Goal: Task Accomplishment & Management: Use online tool/utility

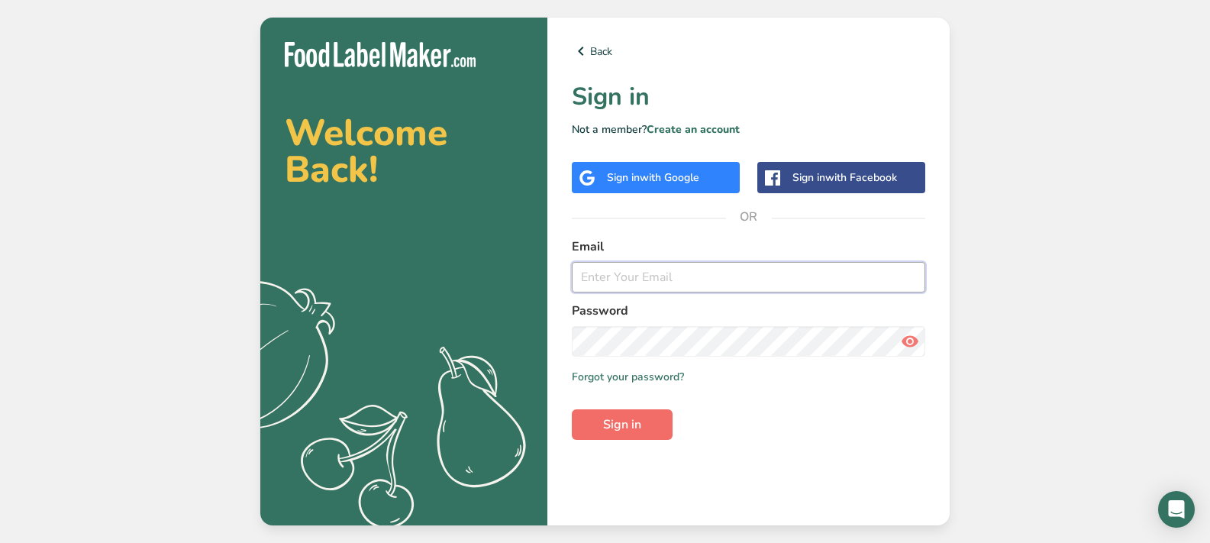
type input "[EMAIL_ADDRESS][DOMAIN_NAME]"
click at [632, 428] on span "Sign in" at bounding box center [622, 424] width 38 height 18
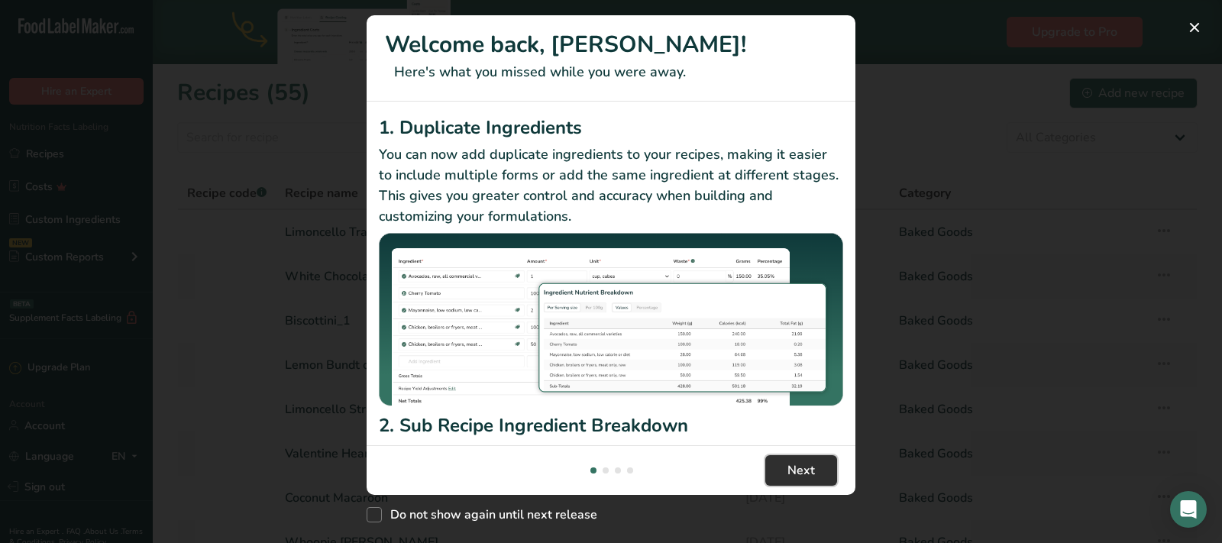
click at [827, 469] on button "Next" at bounding box center [801, 470] width 72 height 31
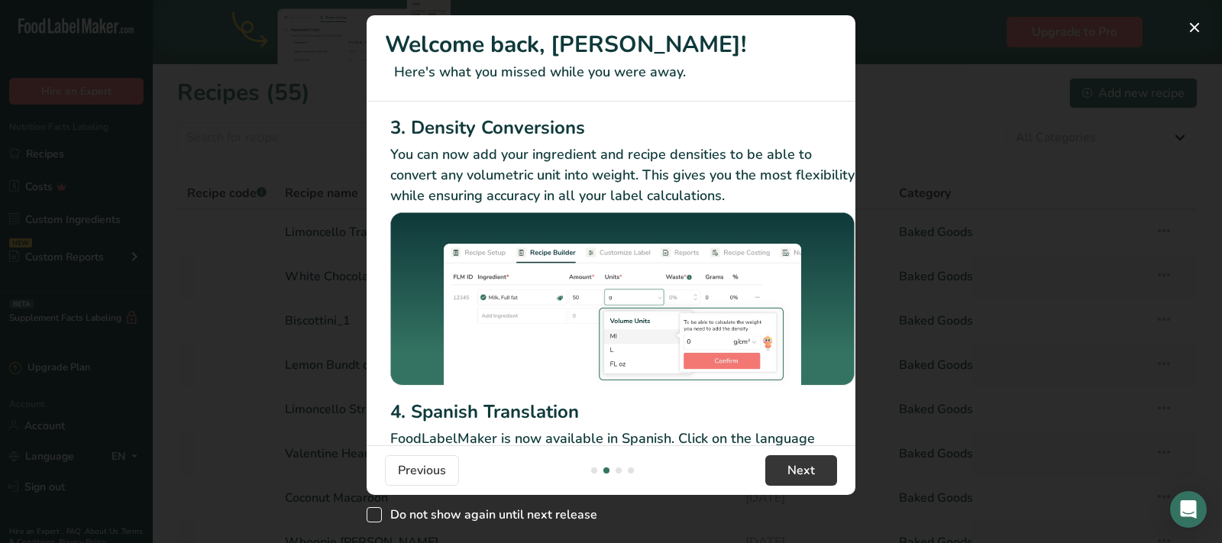
click at [380, 512] on span "New Features" at bounding box center [374, 514] width 15 height 15
click at [376, 512] on input "Do not show again until next release" at bounding box center [372, 515] width 10 height 10
checkbox input "true"
click at [810, 467] on span "Next" at bounding box center [800, 470] width 27 height 18
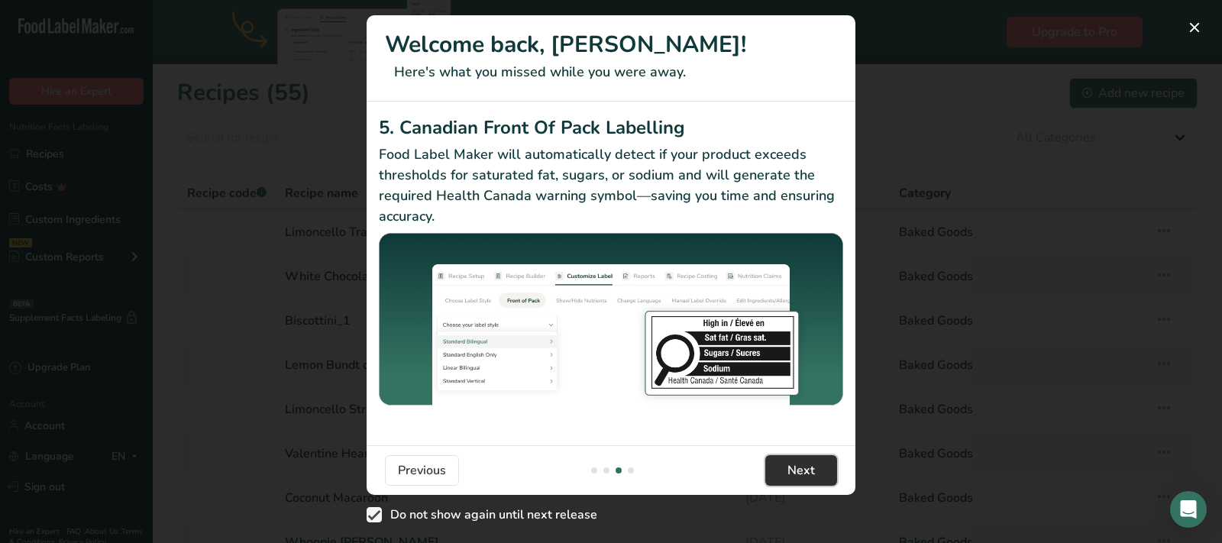
click at [810, 467] on span "Next" at bounding box center [800, 470] width 27 height 18
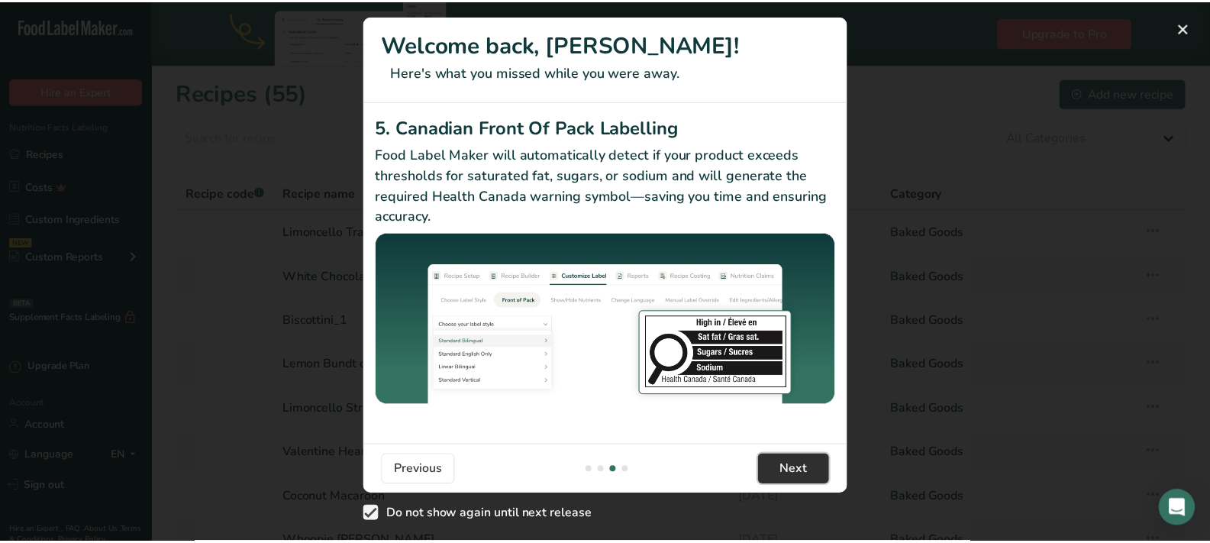
scroll to position [0, 1455]
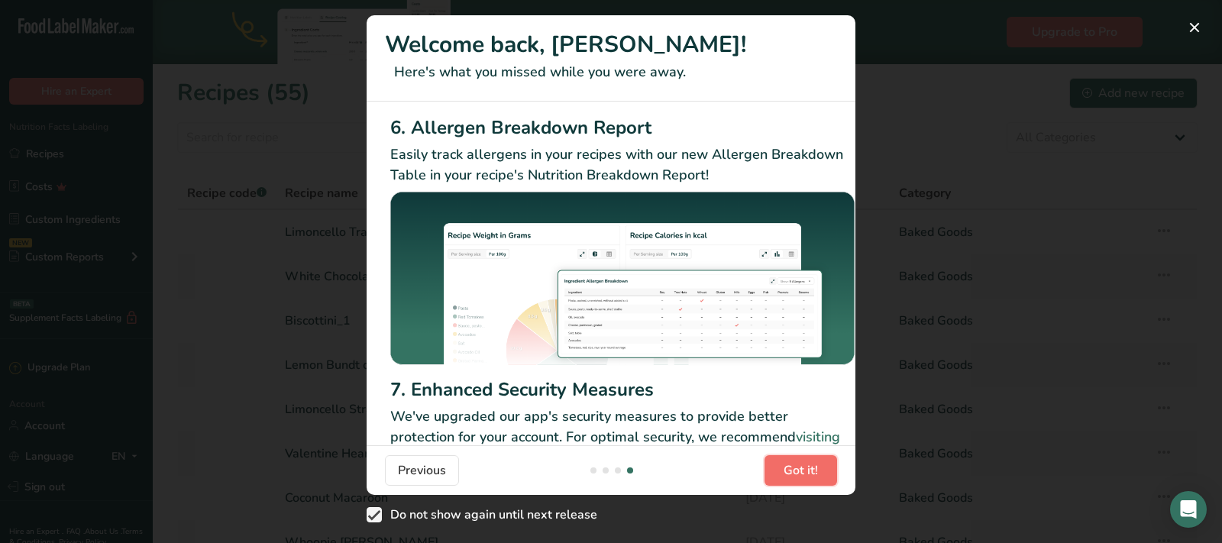
click at [810, 467] on span "Got it!" at bounding box center [800, 470] width 34 height 18
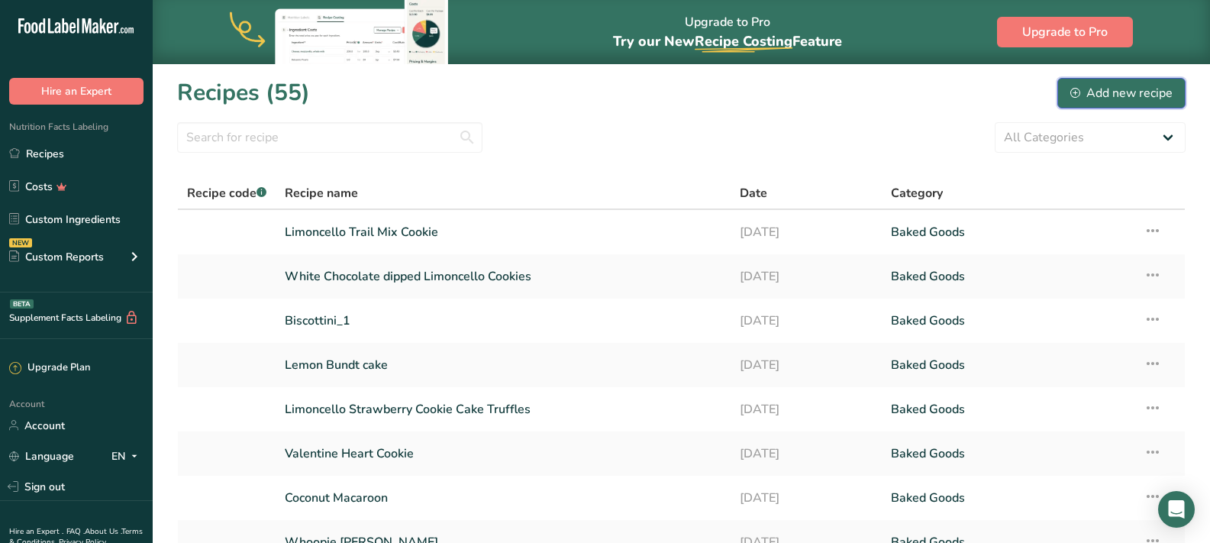
click at [1108, 95] on div "Add new recipe" at bounding box center [1122, 93] width 102 height 18
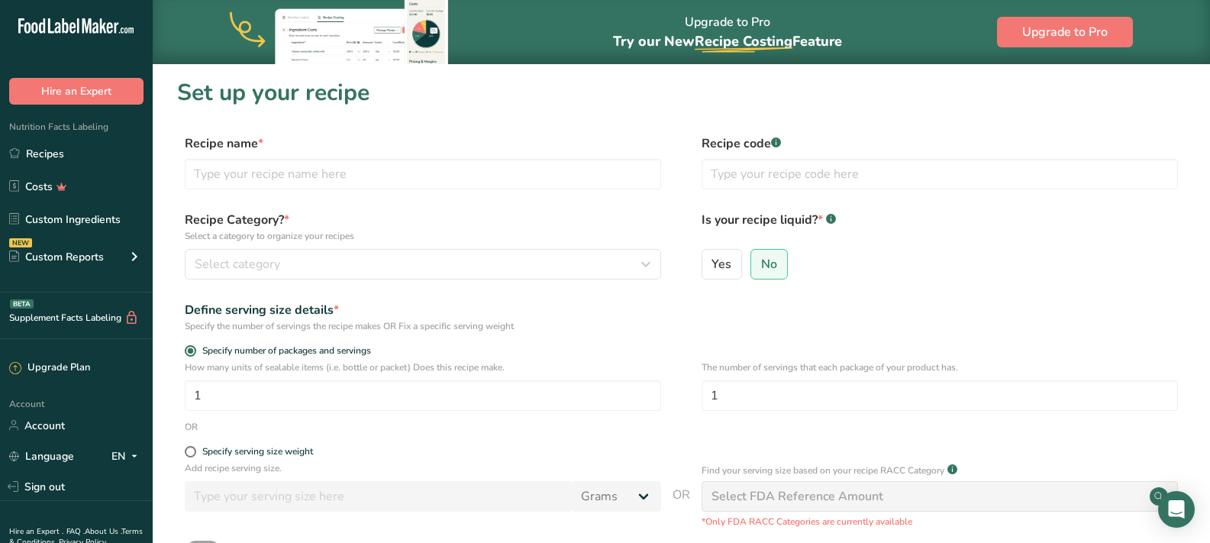
click at [496, 142] on label "Recipe name *" at bounding box center [423, 143] width 476 height 18
click at [551, 181] on input "text" at bounding box center [423, 174] width 476 height 31
type input "S"
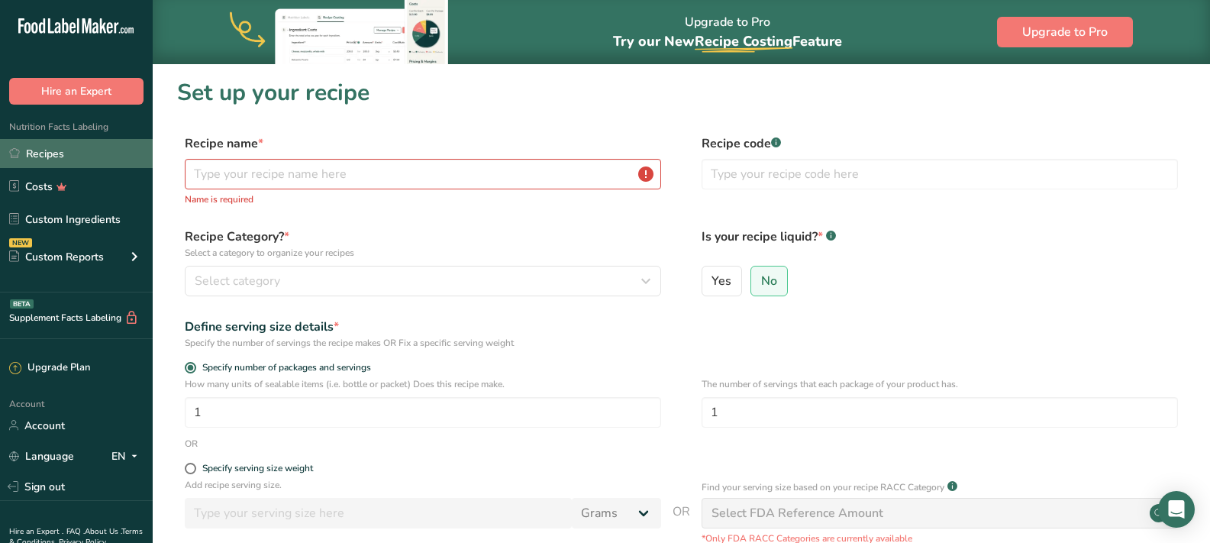
click at [64, 164] on link "Recipes" at bounding box center [76, 153] width 153 height 29
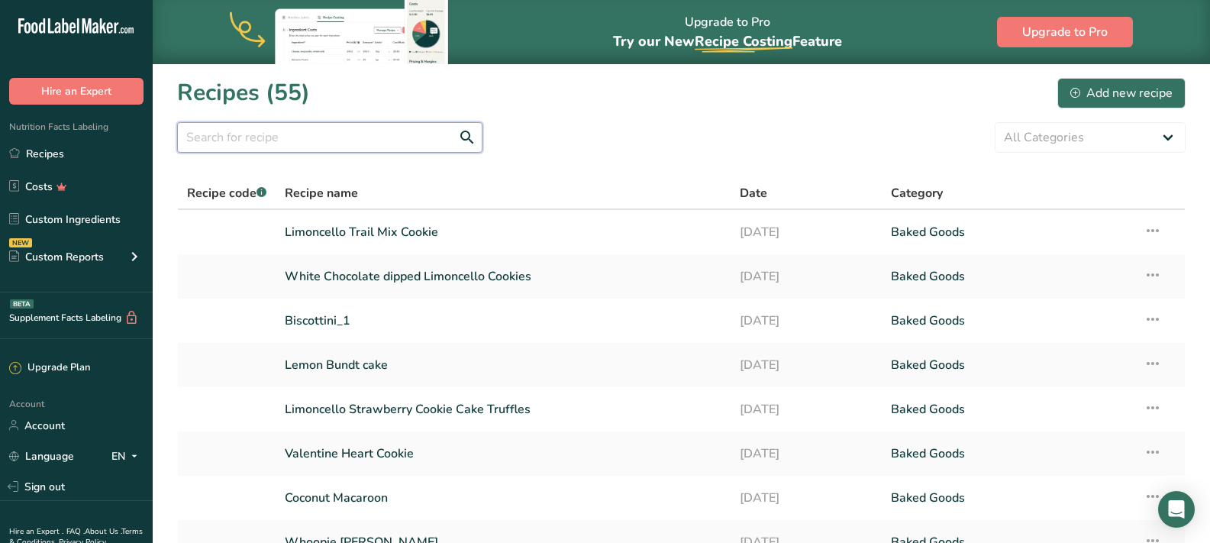
click at [279, 137] on input "text" at bounding box center [329, 137] width 305 height 31
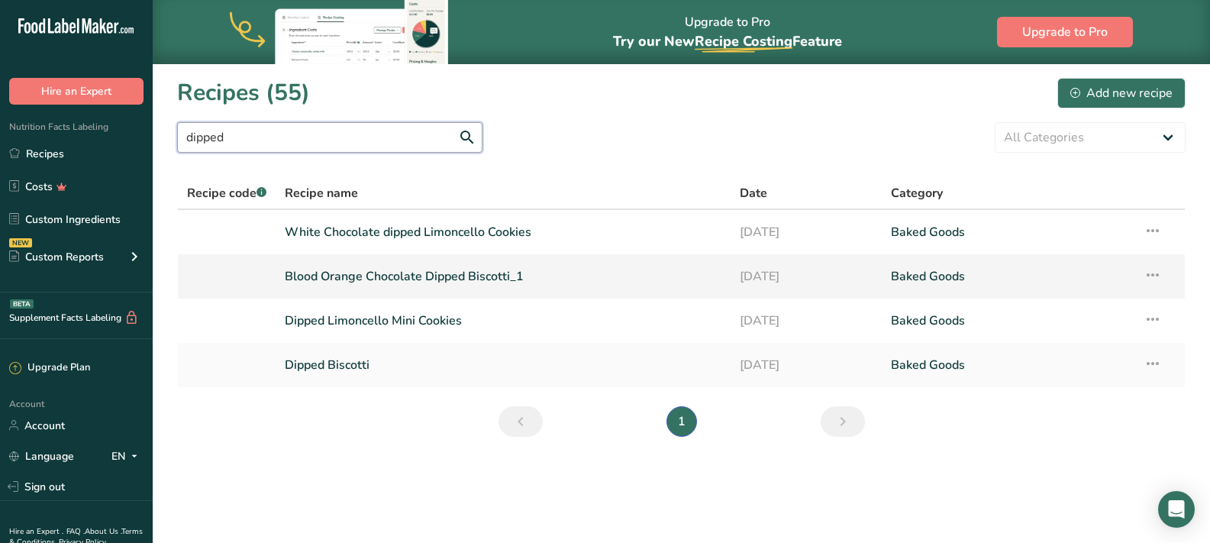
type input "dipped"
click at [439, 270] on link "Blood Orange Chocolate Dipped Biscotti_1" at bounding box center [503, 276] width 436 height 32
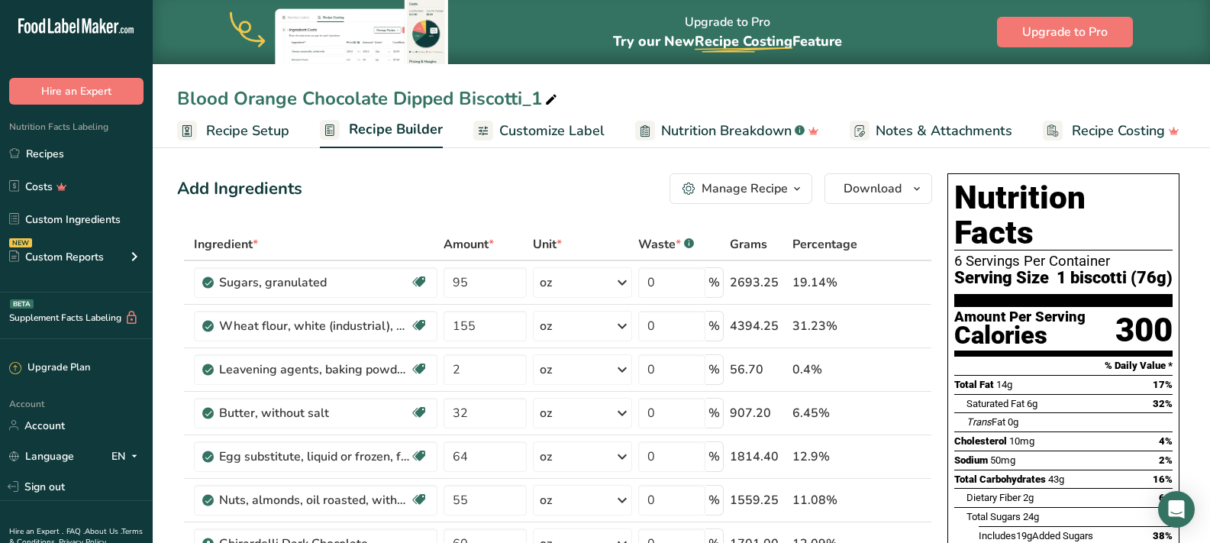
click at [551, 96] on icon at bounding box center [551, 99] width 14 height 21
click at [864, 190] on span "Download" at bounding box center [873, 188] width 58 height 18
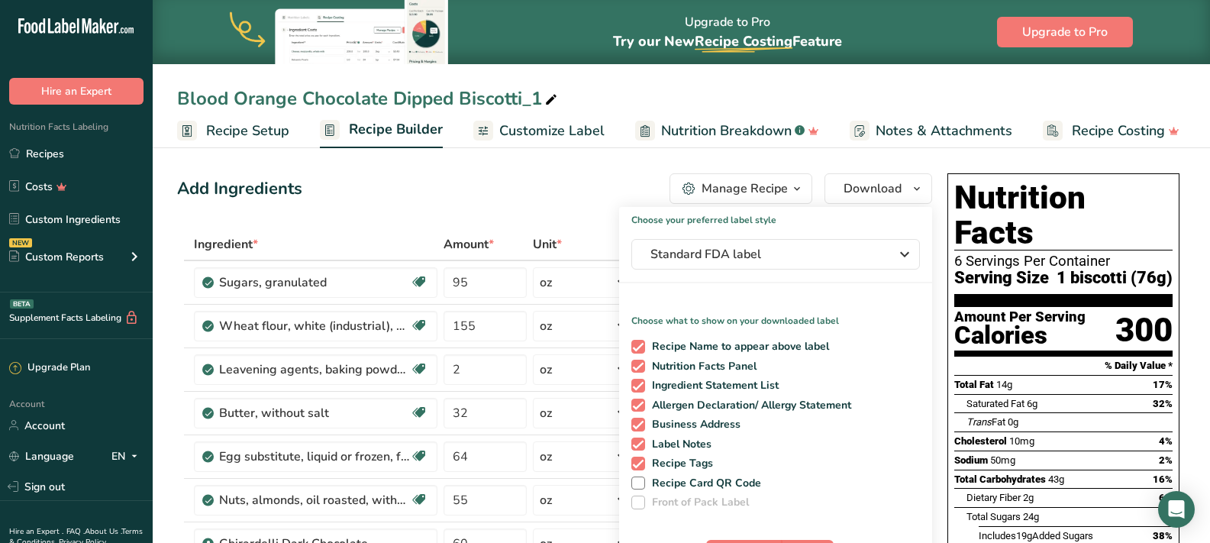
click at [751, 186] on div "Manage Recipe" at bounding box center [745, 188] width 86 height 18
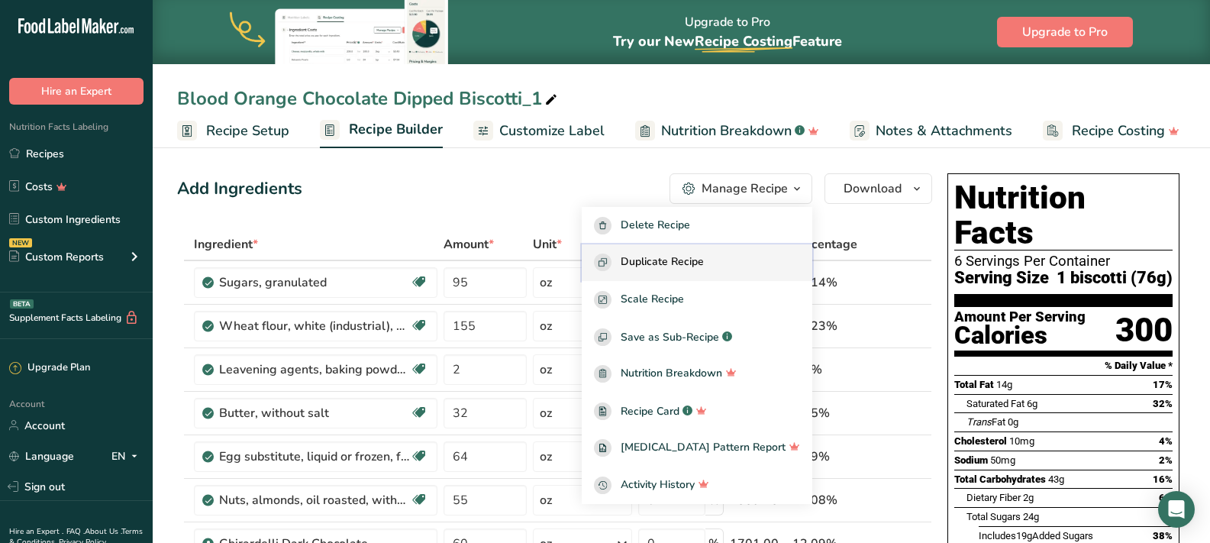
click at [692, 257] on span "Duplicate Recipe" at bounding box center [662, 263] width 83 height 18
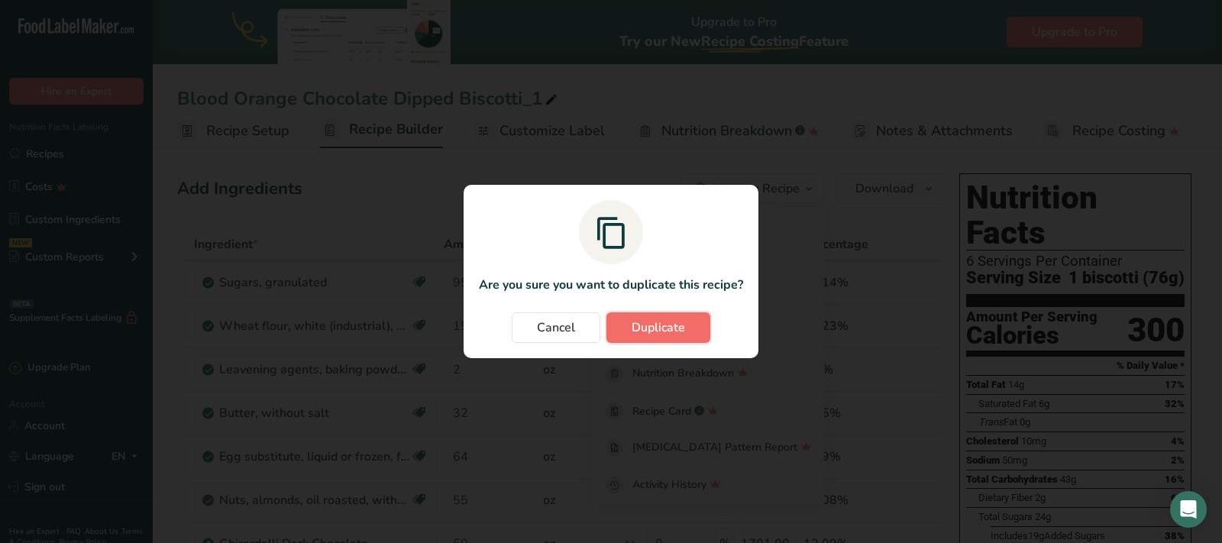
click at [654, 335] on span "Duplicate" at bounding box center [657, 327] width 53 height 18
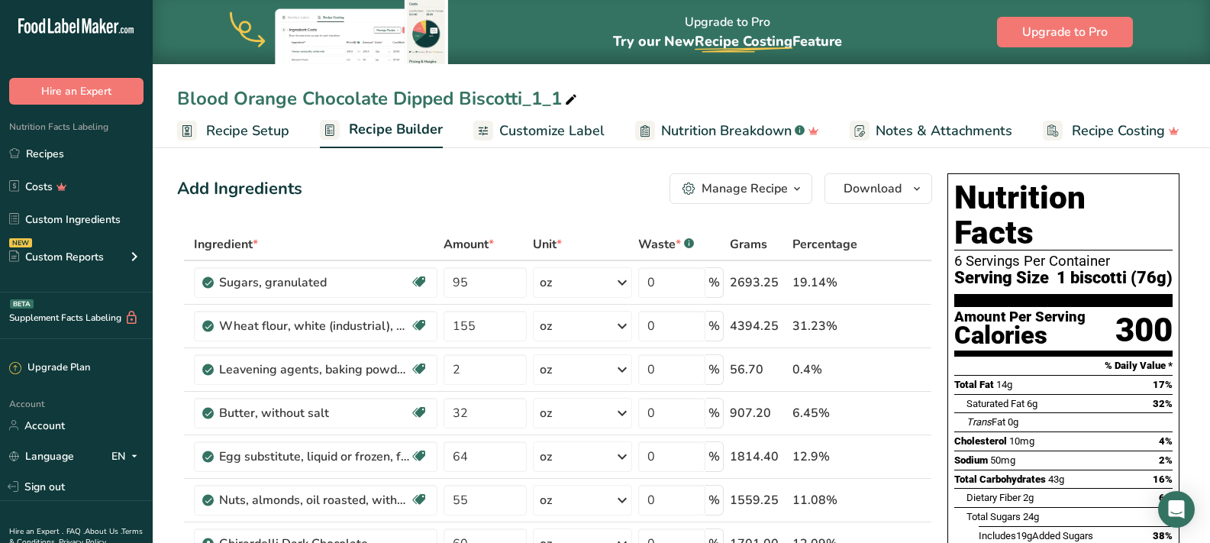
click at [576, 95] on icon at bounding box center [571, 99] width 14 height 21
drag, startPoint x: 387, startPoint y: 99, endPoint x: 170, endPoint y: 102, distance: 216.9
click at [170, 102] on div "Blood Orange Chocolate Dipped Biscotti_1_1" at bounding box center [682, 98] width 1058 height 27
drag, startPoint x: 325, startPoint y: 96, endPoint x: 265, endPoint y: 102, distance: 59.8
click at [265, 102] on input "Spumoni Dipped Biscotti_1_1" at bounding box center [681, 98] width 1009 height 27
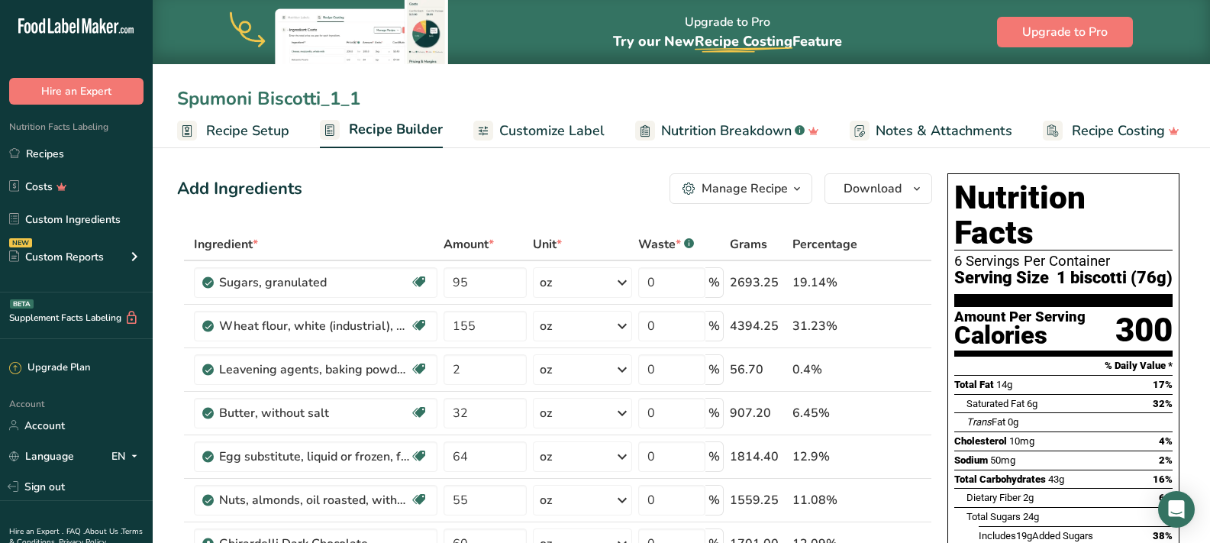
click at [374, 96] on input "Spumoni Biscotti_1_1" at bounding box center [681, 98] width 1009 height 27
type input "Spumoni Biscotti"
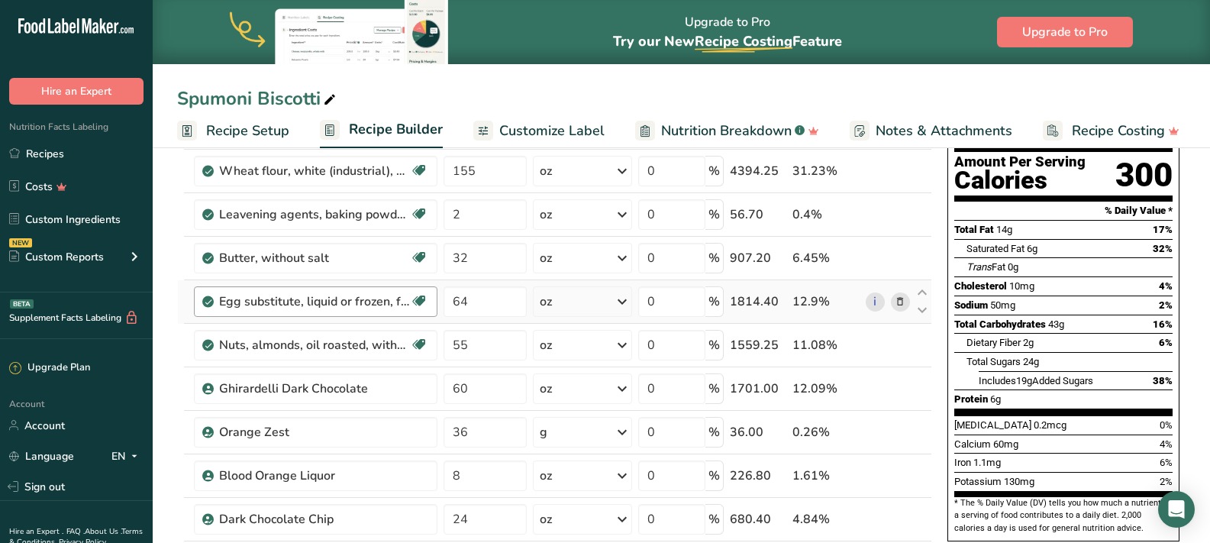
scroll to position [157, 0]
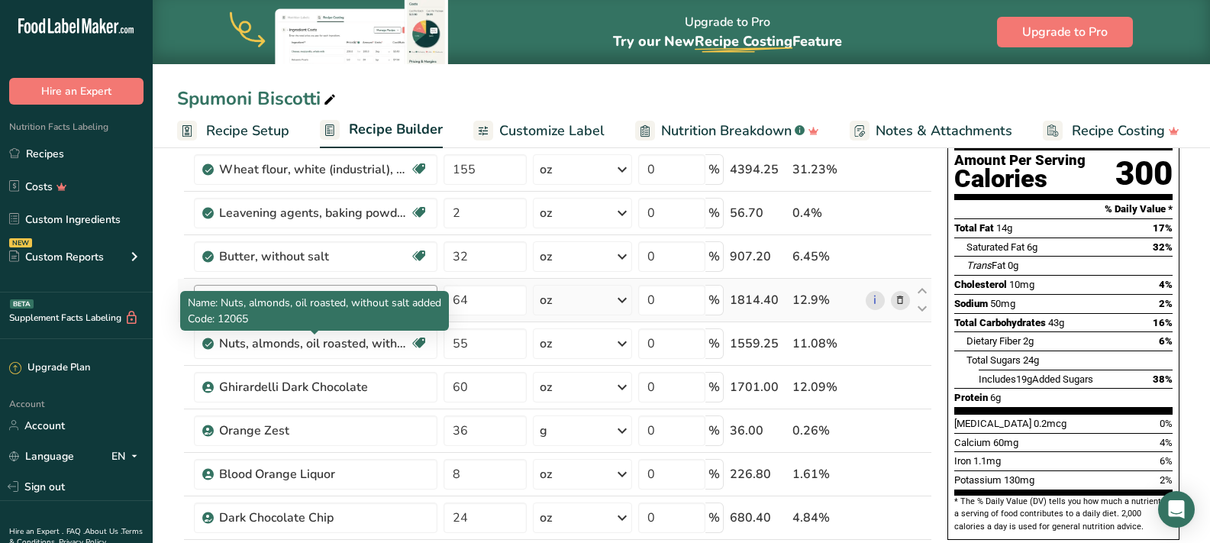
click at [367, 352] on div "Nuts, almonds, oil roasted, without salt added" at bounding box center [314, 343] width 191 height 18
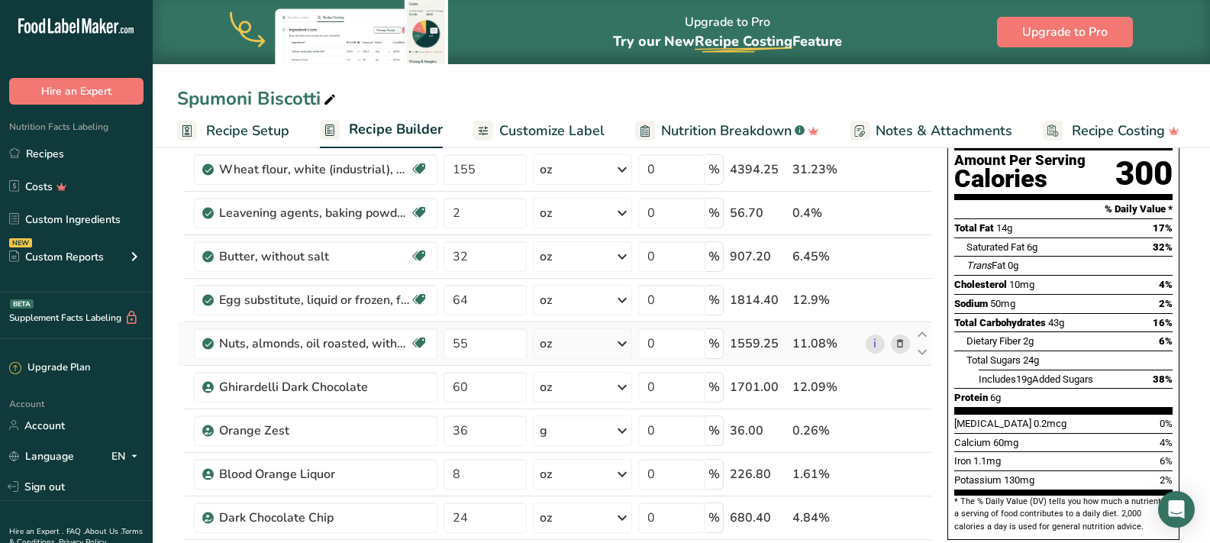
click at [903, 347] on icon at bounding box center [900, 344] width 11 height 16
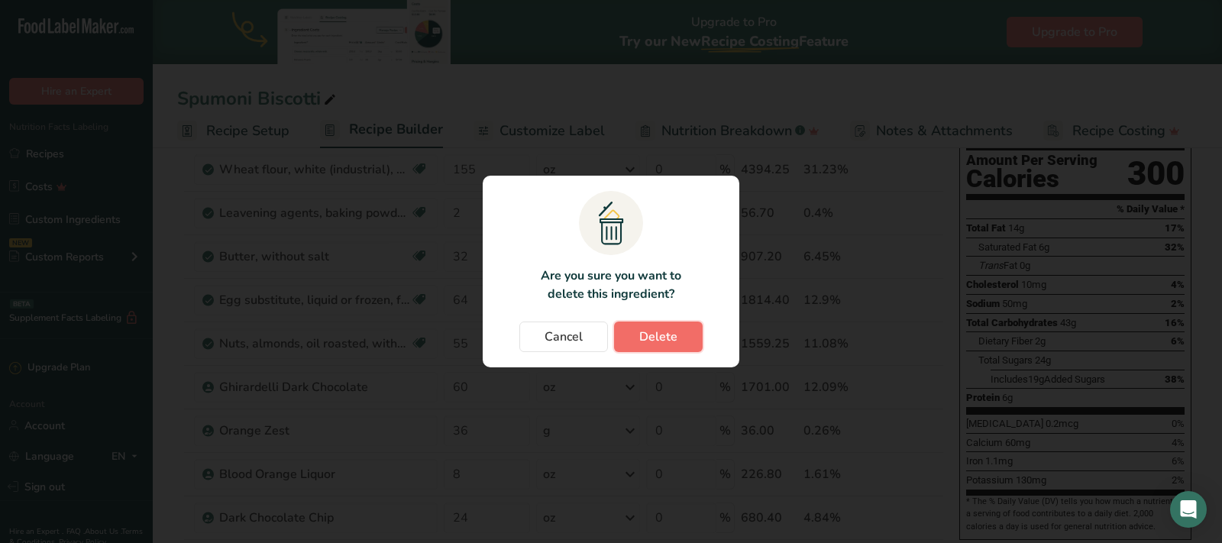
click at [666, 337] on span "Delete" at bounding box center [658, 337] width 38 height 18
type input "60"
type input "36"
type input "8"
type input "24"
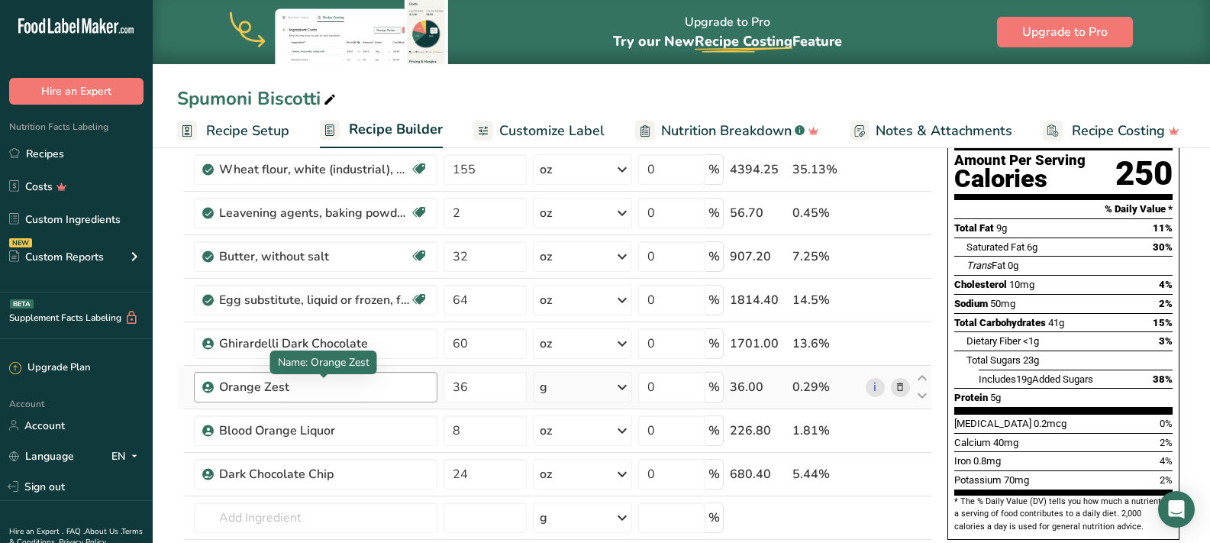
scroll to position [181, 0]
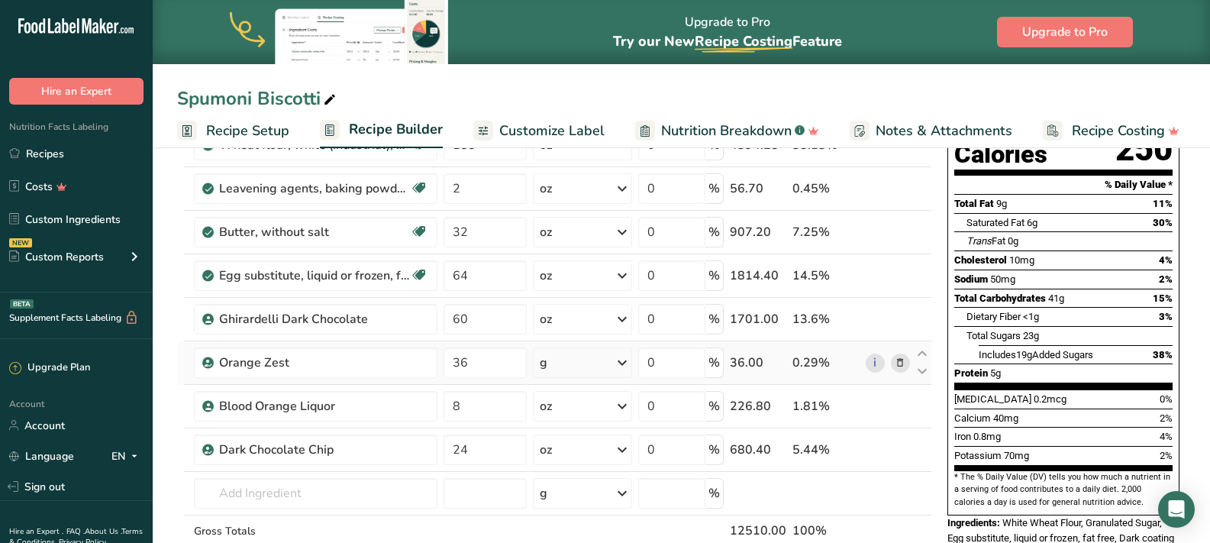
click at [900, 360] on icon at bounding box center [900, 363] width 11 height 16
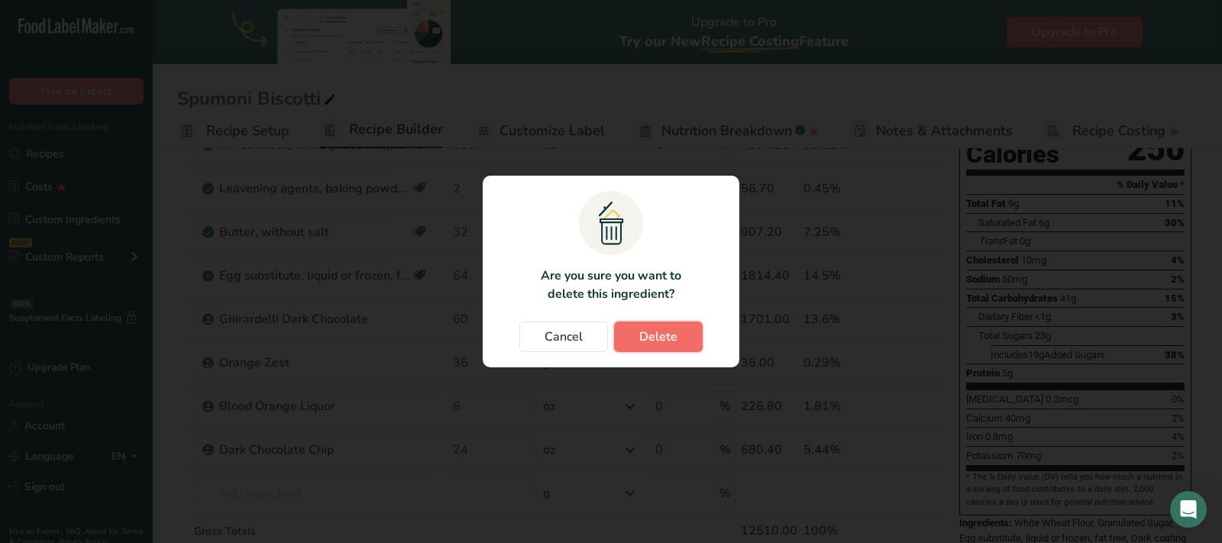
click at [667, 334] on span "Delete" at bounding box center [658, 337] width 38 height 18
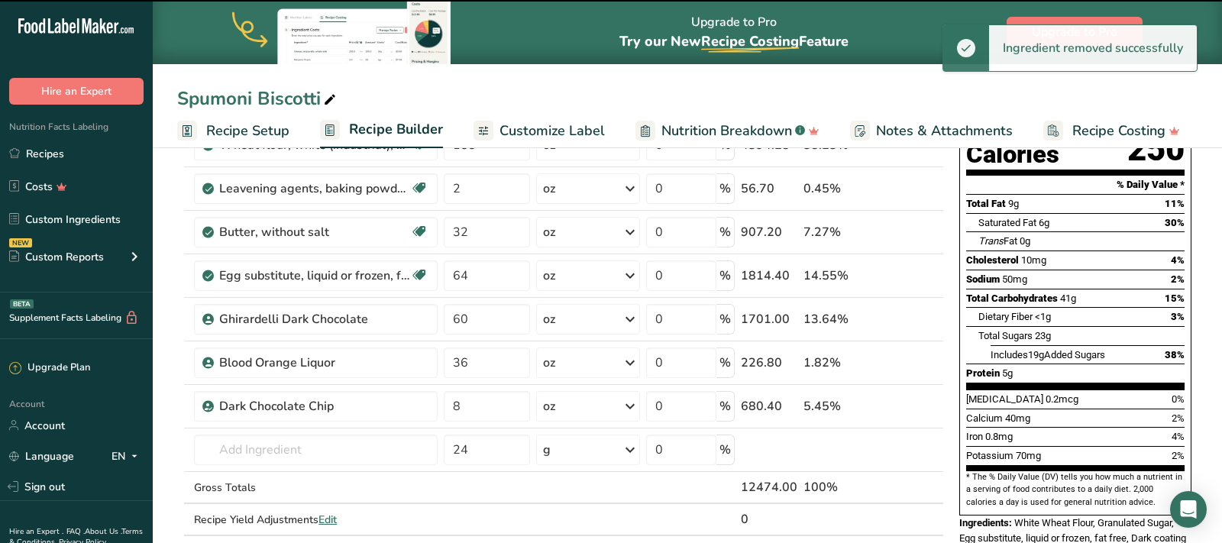
type input "8"
type input "24"
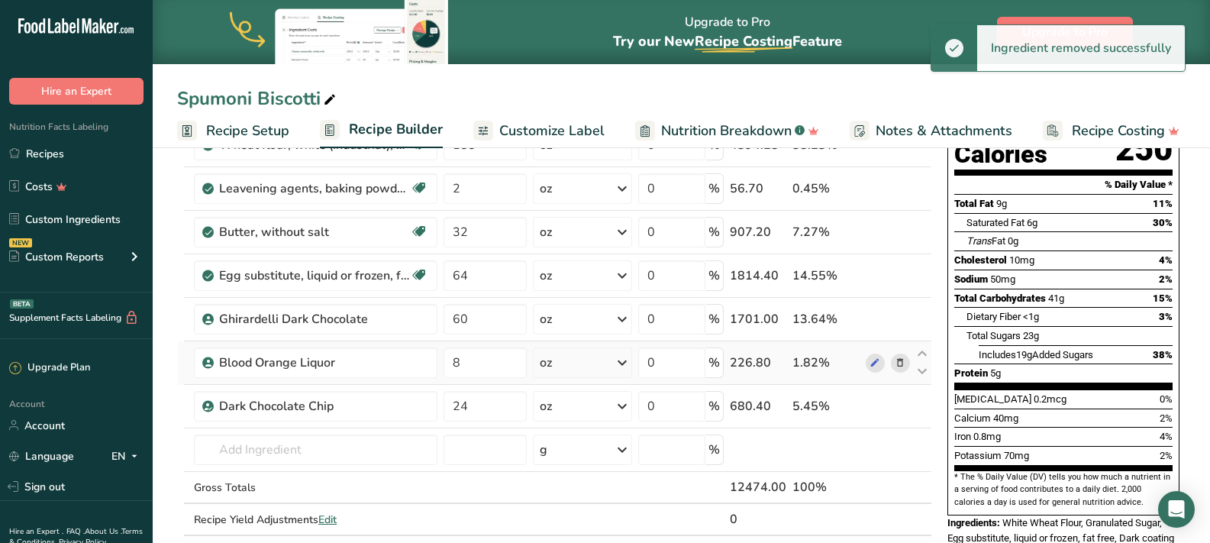
click at [897, 359] on icon at bounding box center [900, 363] width 11 height 16
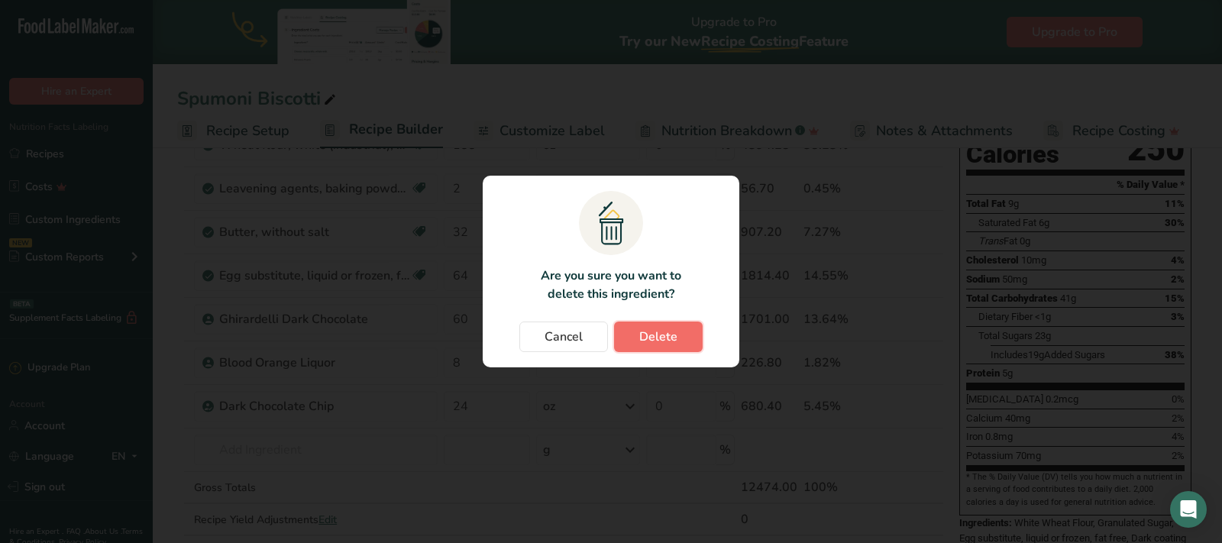
click at [661, 344] on span "Delete" at bounding box center [658, 337] width 38 height 18
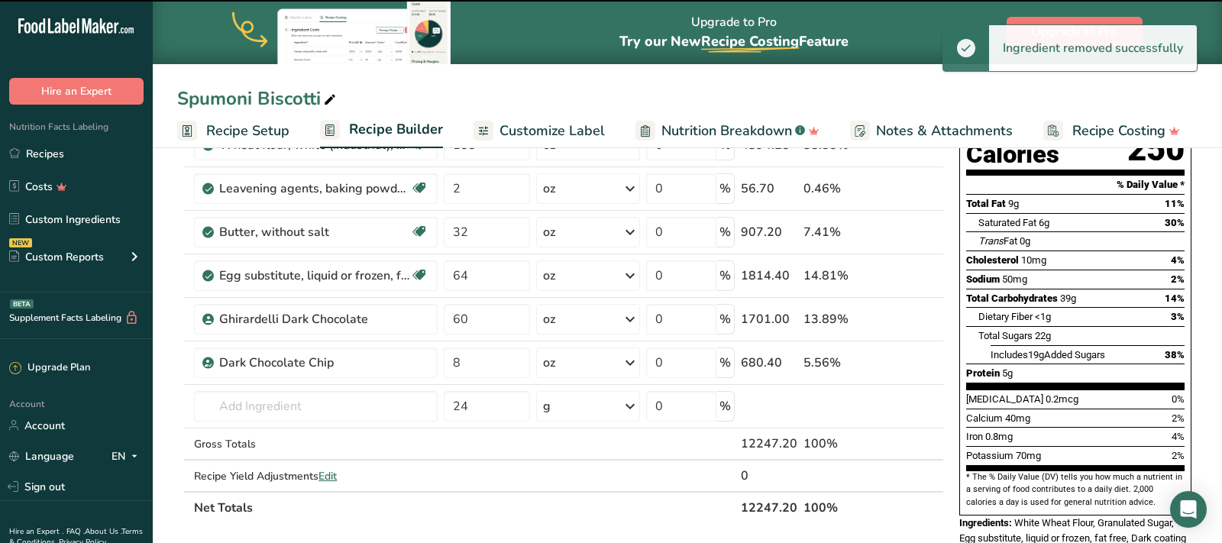
type input "24"
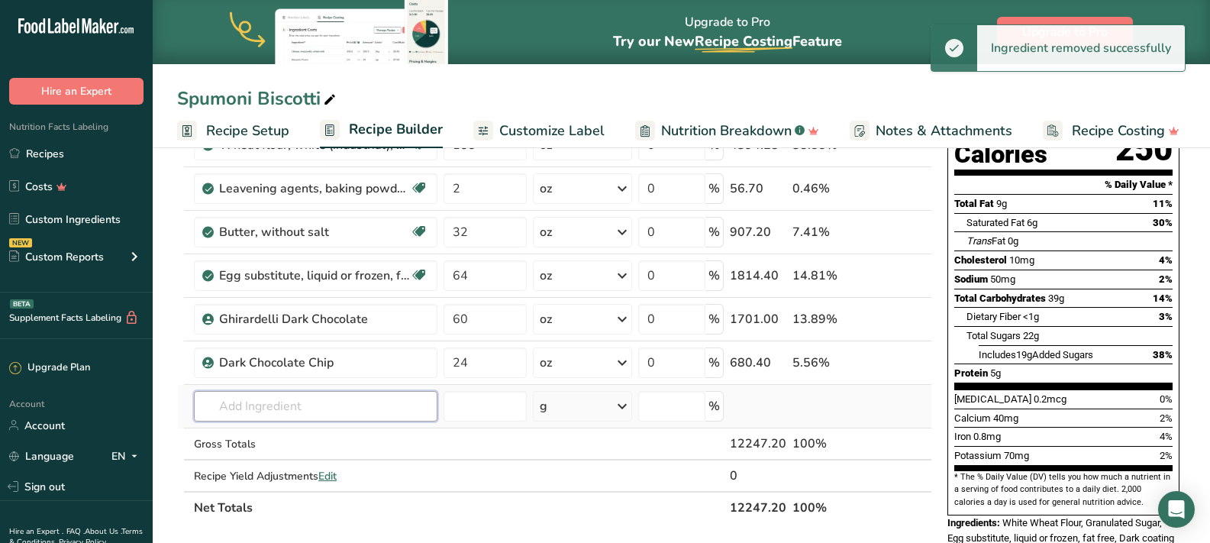
click at [331, 415] on input "text" at bounding box center [316, 406] width 244 height 31
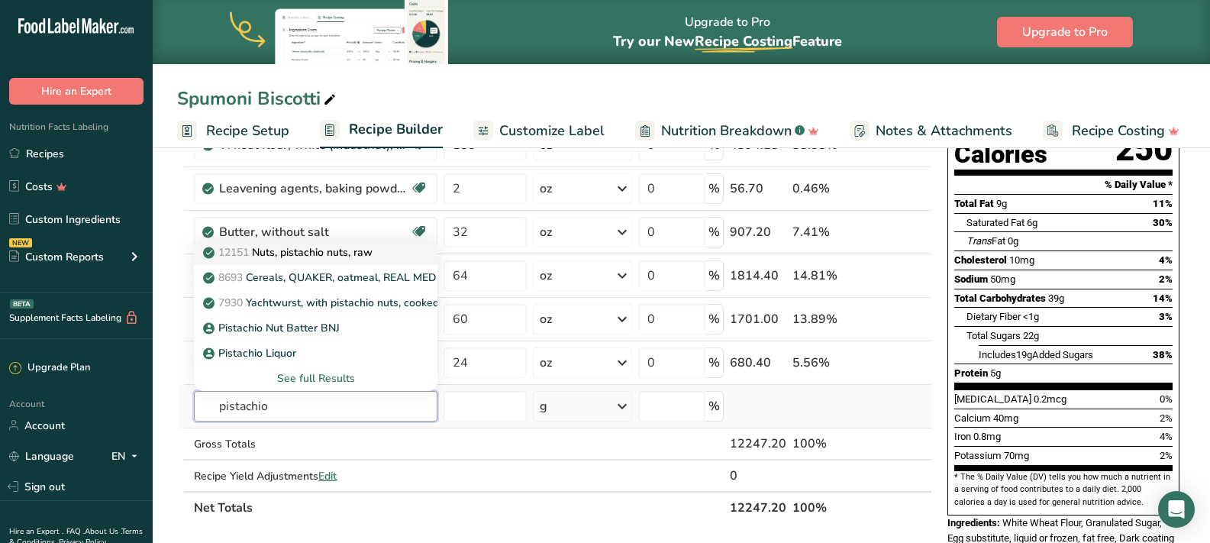
type input "pistachio"
click at [333, 245] on p "12151 Nuts, pistachio nuts, raw" at bounding box center [289, 252] width 166 height 16
type input "Nuts, pistachio nuts, raw"
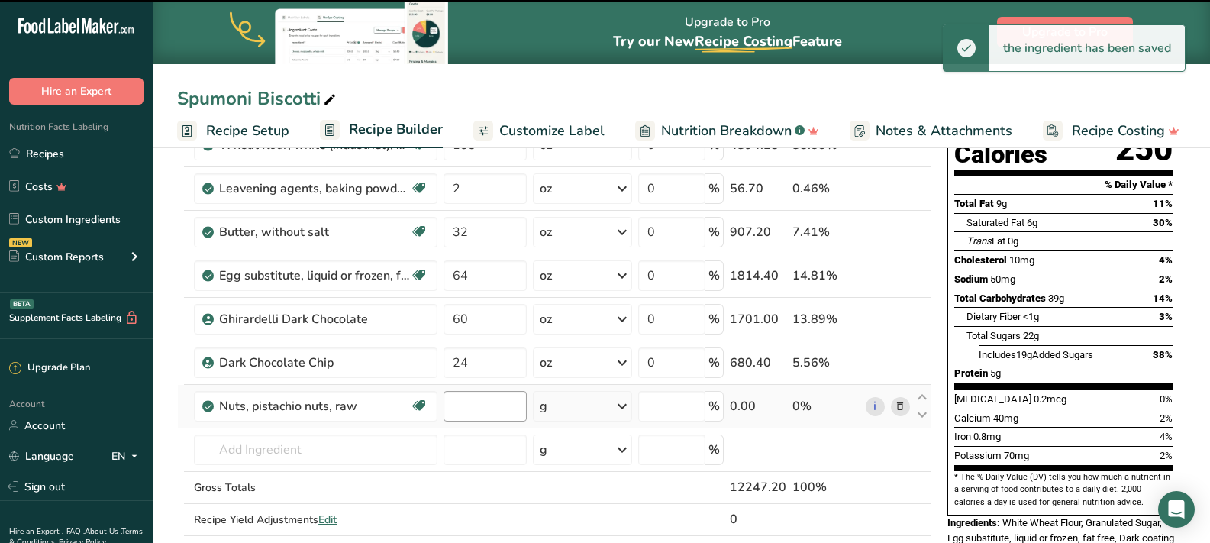
type input "0"
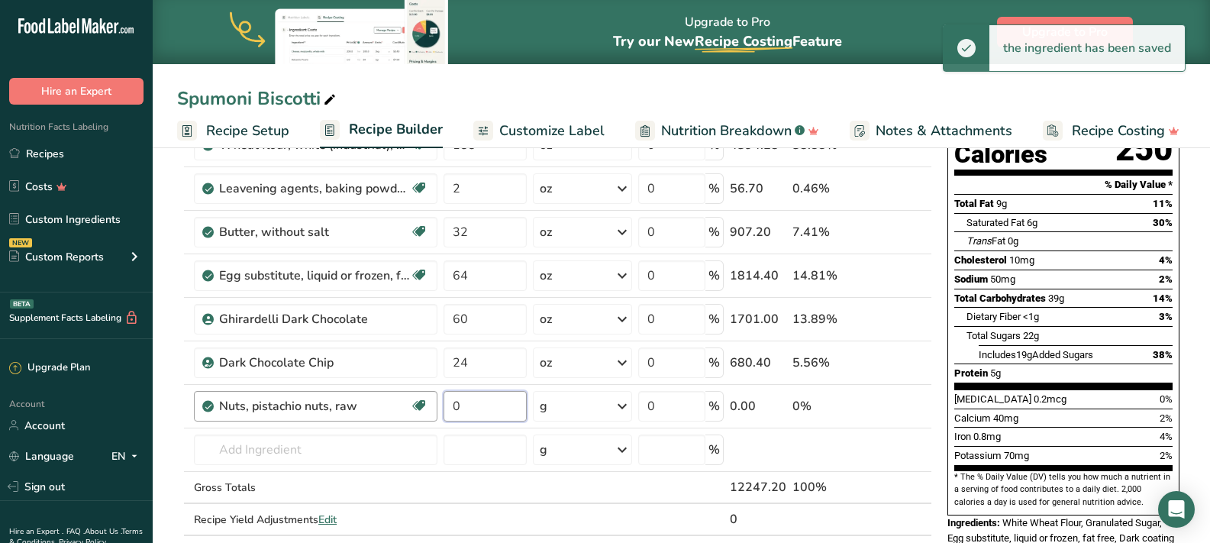
drag, startPoint x: 510, startPoint y: 403, endPoint x: 431, endPoint y: 410, distance: 79.0
click at [431, 410] on tr "Nuts, pistachio nuts, raw Source of Antioxidants Plant-based Protein Dairy free…" at bounding box center [555, 407] width 754 height 44
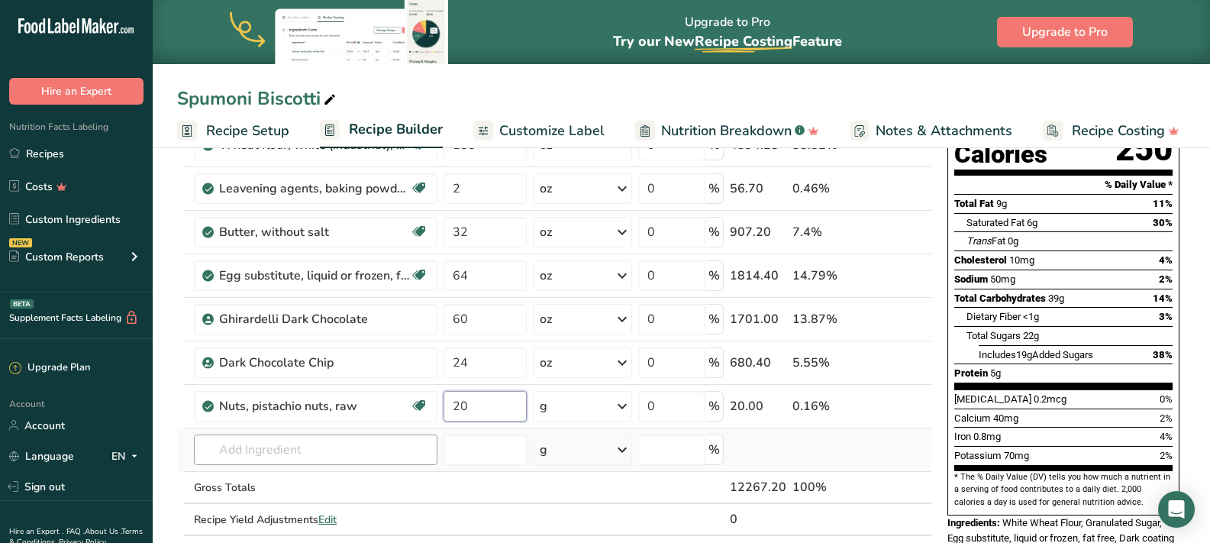
type input "20"
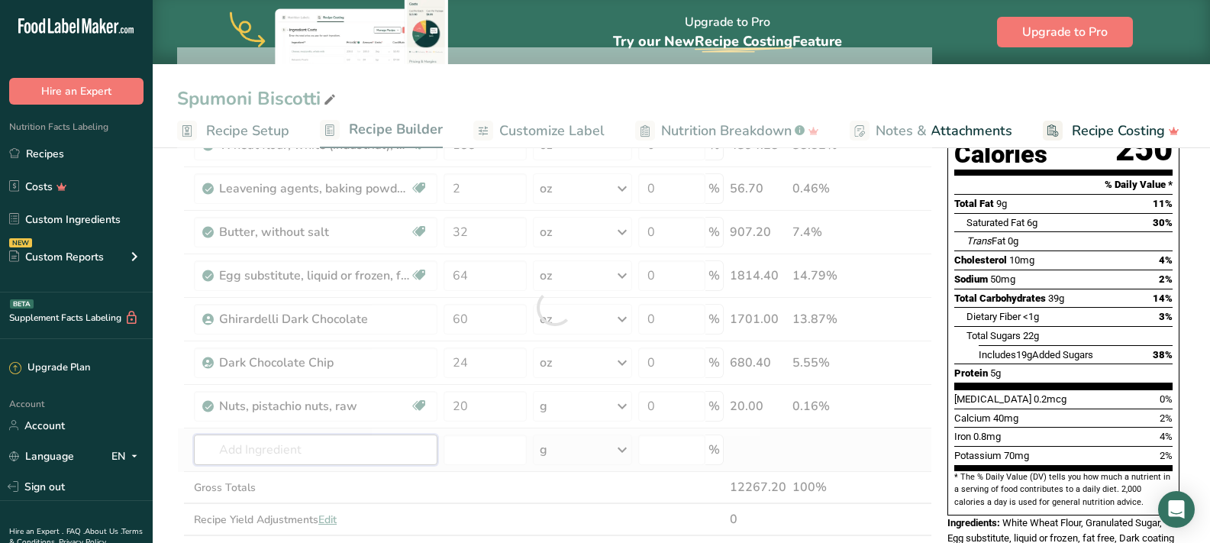
click at [404, 446] on div "Ingredient * Amount * Unit * Waste * .a-a{fill:#347362;}.b-a{fill:#fff;} Grams …" at bounding box center [554, 307] width 755 height 520
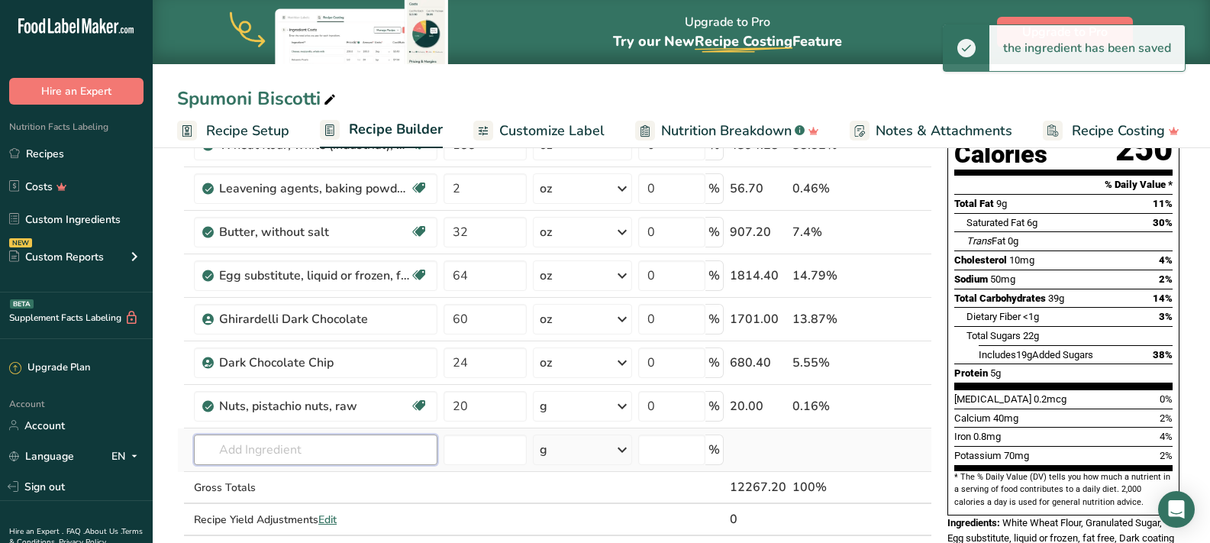
type input "c"
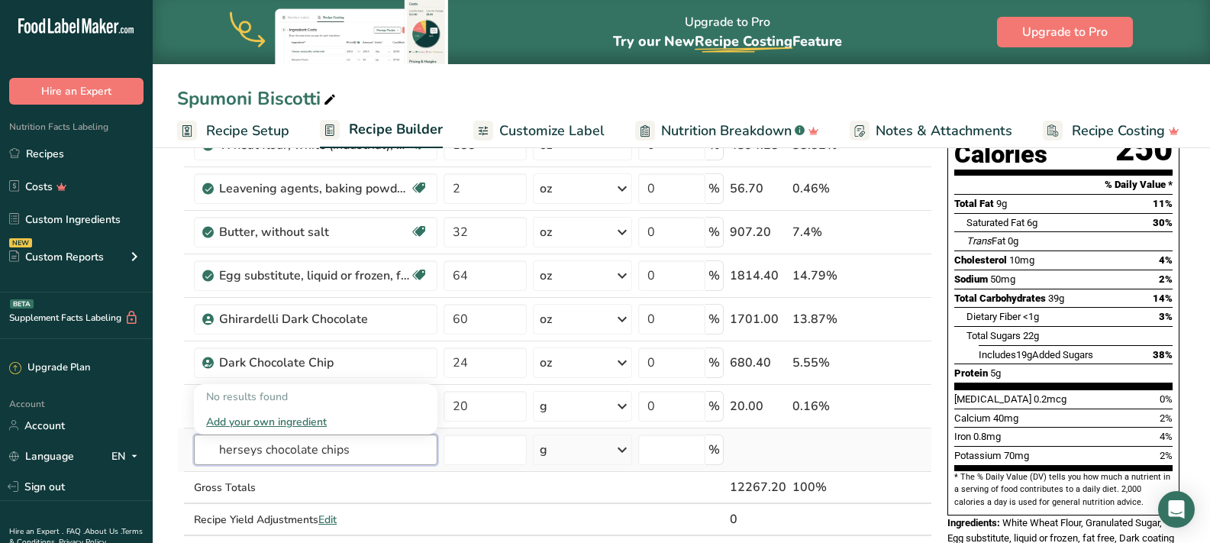
drag, startPoint x: 259, startPoint y: 456, endPoint x: 205, endPoint y: 454, distance: 54.3
click at [205, 454] on input "herseys chocolate chips" at bounding box center [316, 449] width 244 height 31
type input "HERSEYS chocolate chips"
click at [396, 467] on td "No results found Add your own ingredient" at bounding box center [316, 450] width 250 height 44
click at [357, 450] on input "text" at bounding box center [316, 449] width 244 height 31
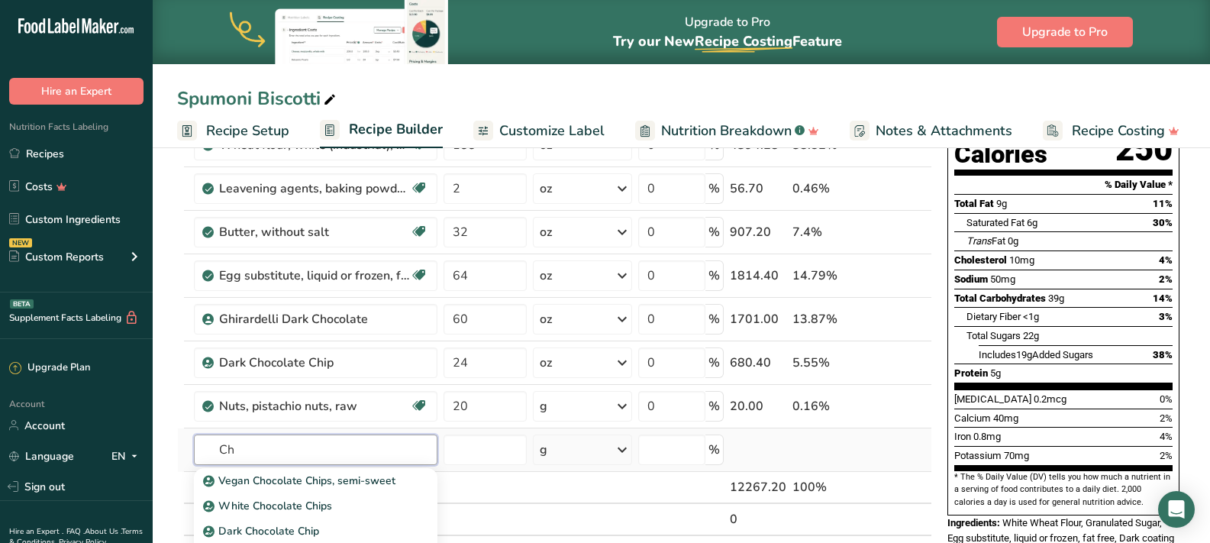
type input "C"
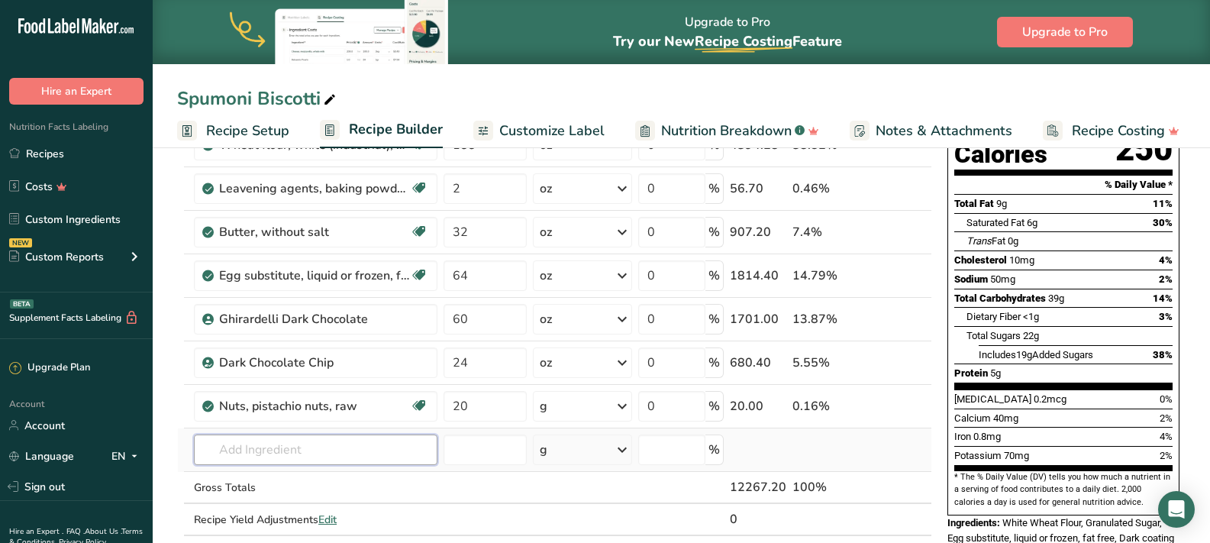
type input "s"
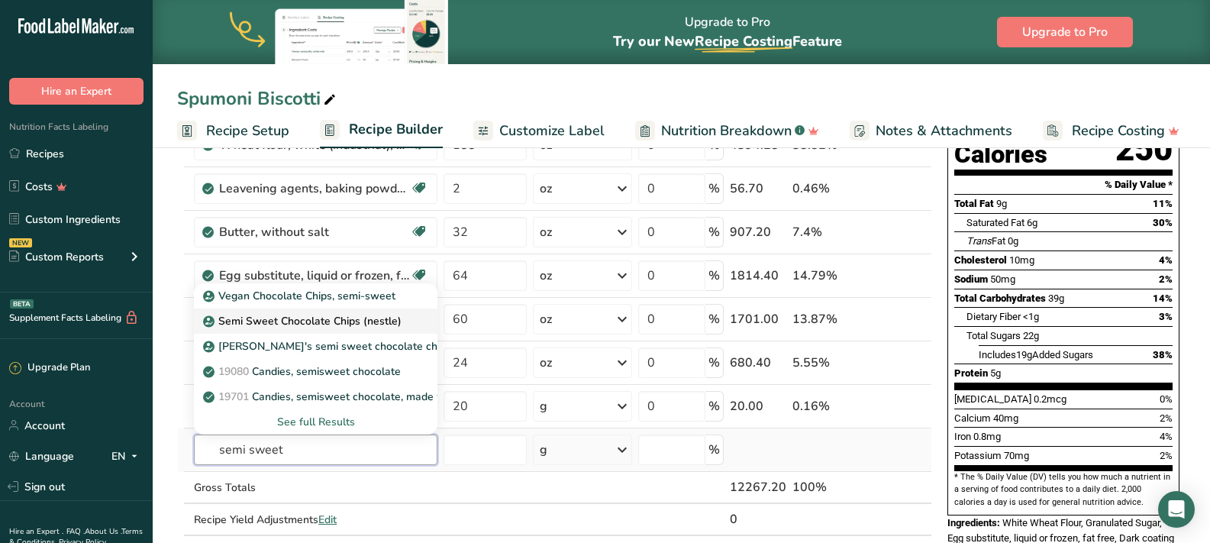
type input "semi sweet"
click at [323, 320] on p "Semi Sweet Chocolate Chips (nestle)" at bounding box center [303, 321] width 195 height 16
type input "Semi Sweet Chocolate Chips (nestle)"
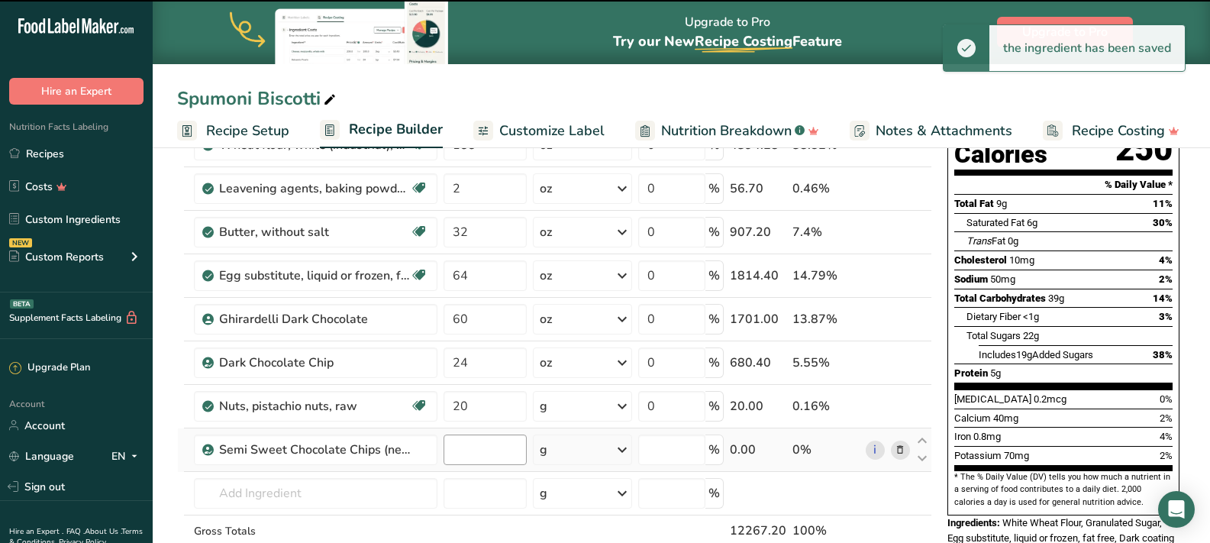
type input "0"
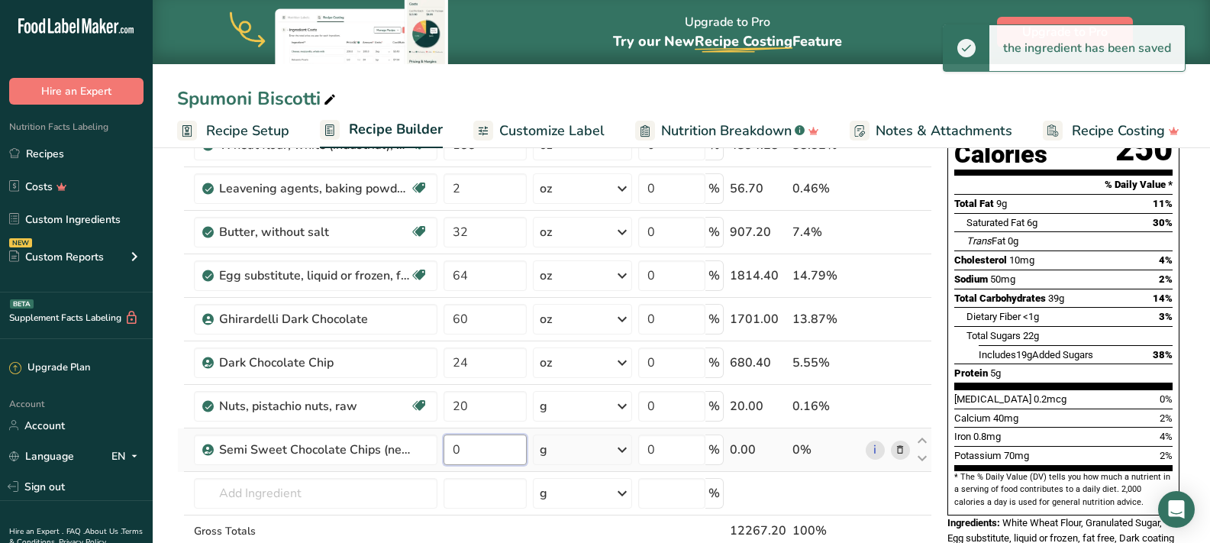
drag, startPoint x: 472, startPoint y: 451, endPoint x: 454, endPoint y: 454, distance: 18.0
click at [454, 454] on input "0" at bounding box center [485, 449] width 83 height 31
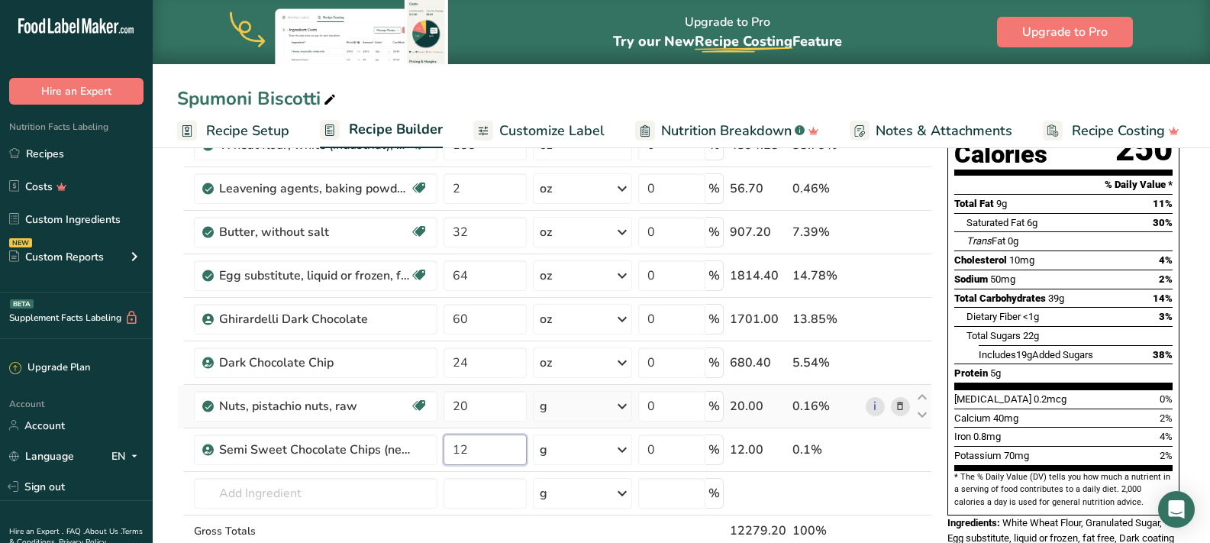
type input "12"
click at [619, 410] on div "Ingredient * Amount * Unit * Waste * .a-a{fill:#347362;}.b-a{fill:#fff;} Grams …" at bounding box center [554, 329] width 755 height 564
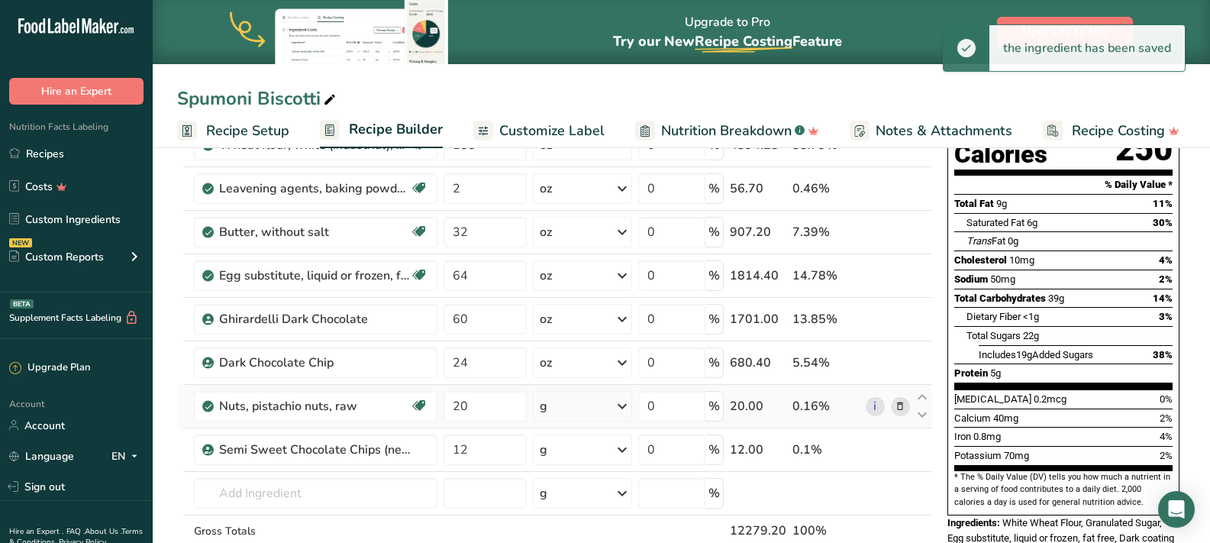
click at [593, 406] on div "g" at bounding box center [582, 406] width 99 height 31
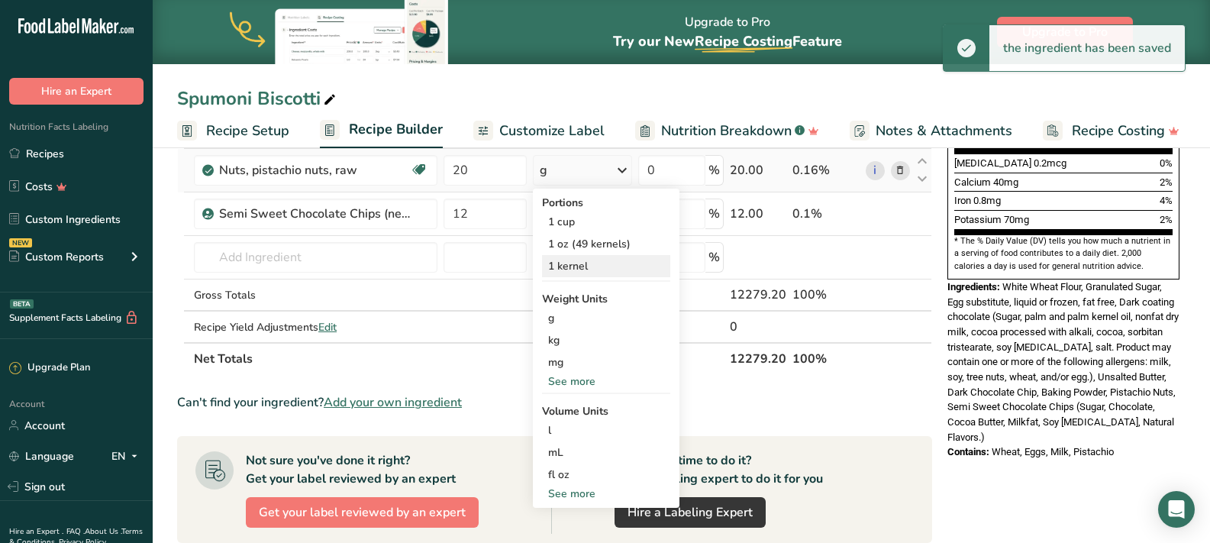
scroll to position [418, 0]
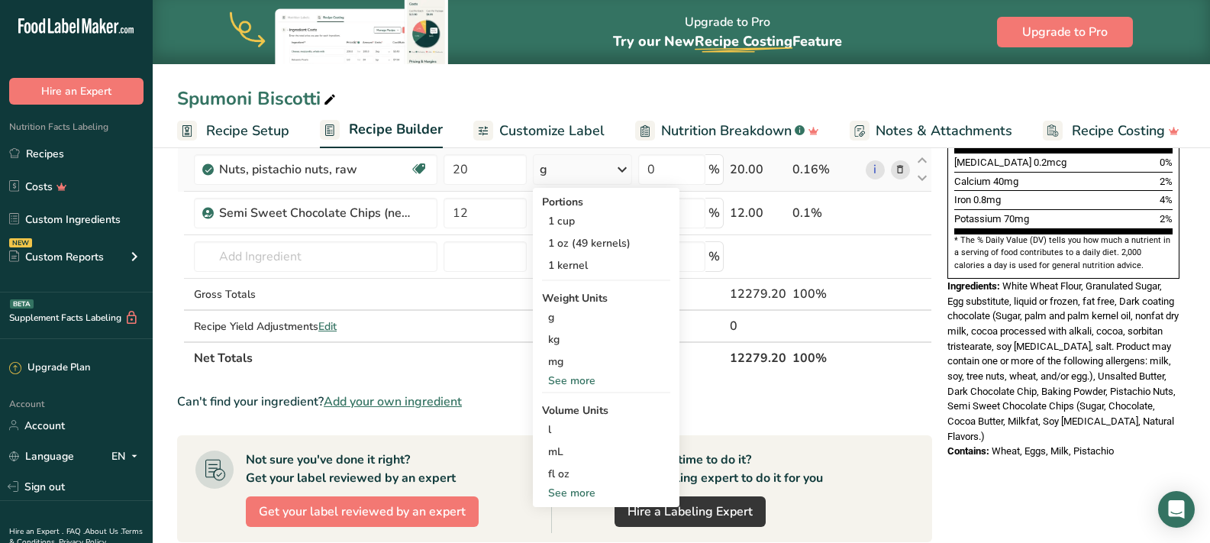
click at [596, 381] on div "See more" at bounding box center [606, 381] width 128 height 16
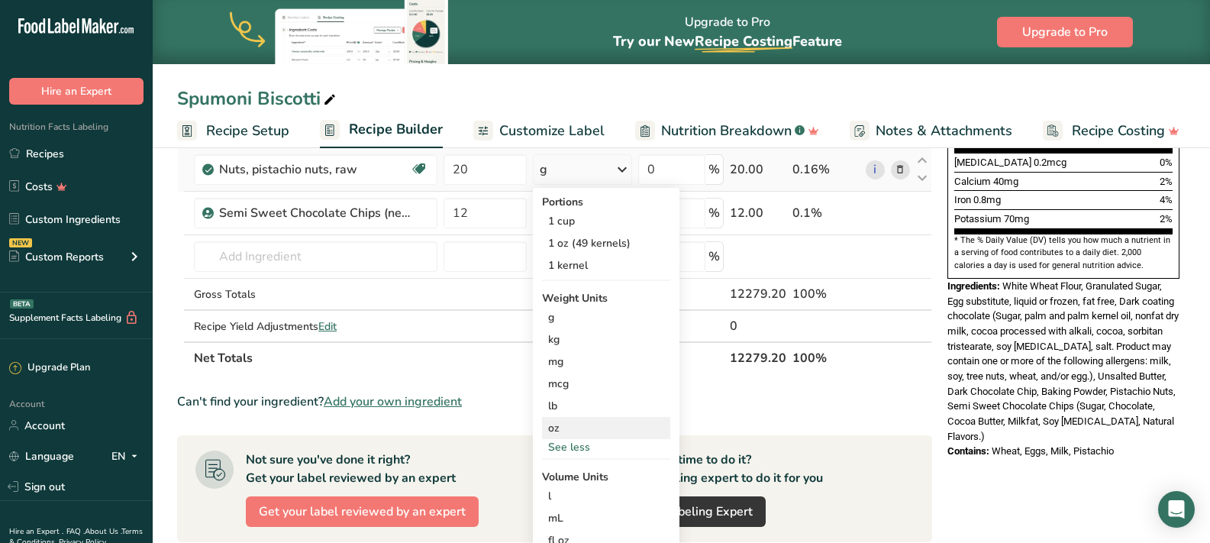
click at [584, 425] on div "oz" at bounding box center [606, 428] width 128 height 22
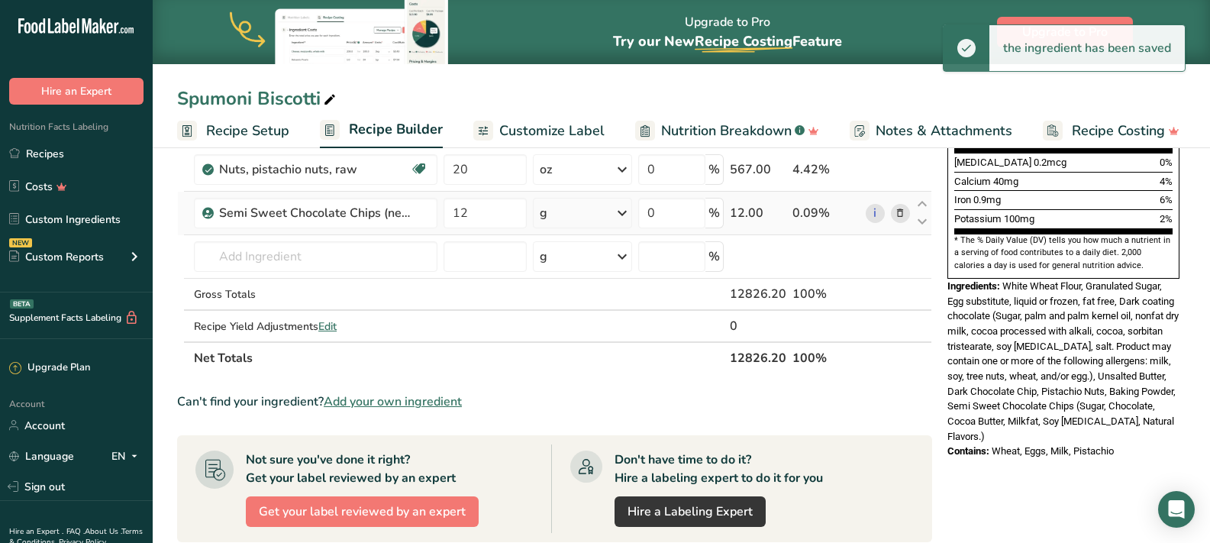
click at [626, 212] on icon at bounding box center [622, 212] width 18 height 27
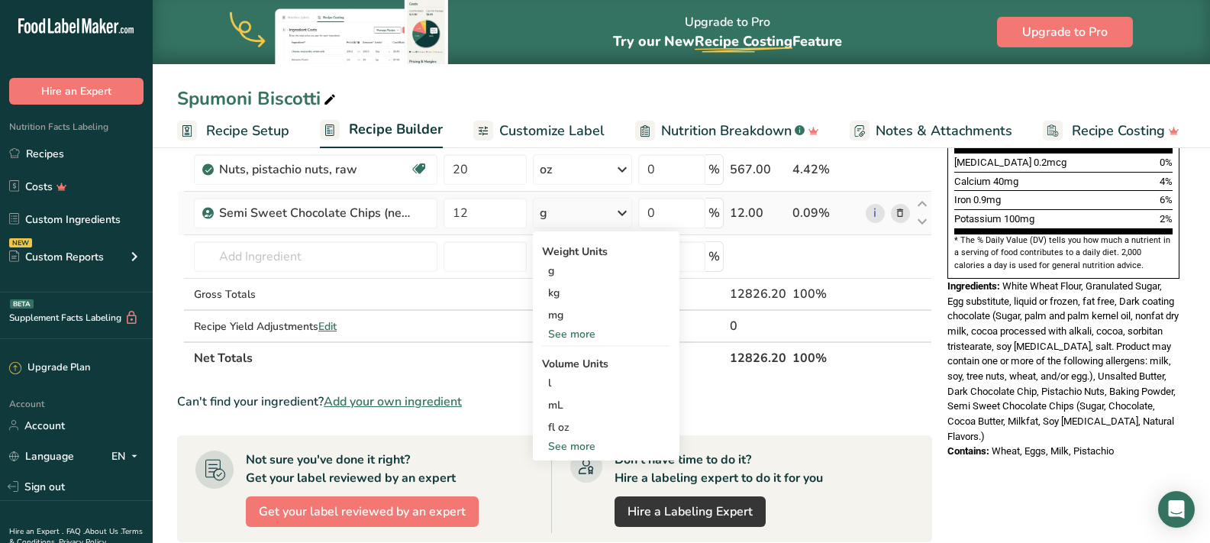
click at [595, 337] on div "See more" at bounding box center [606, 334] width 128 height 16
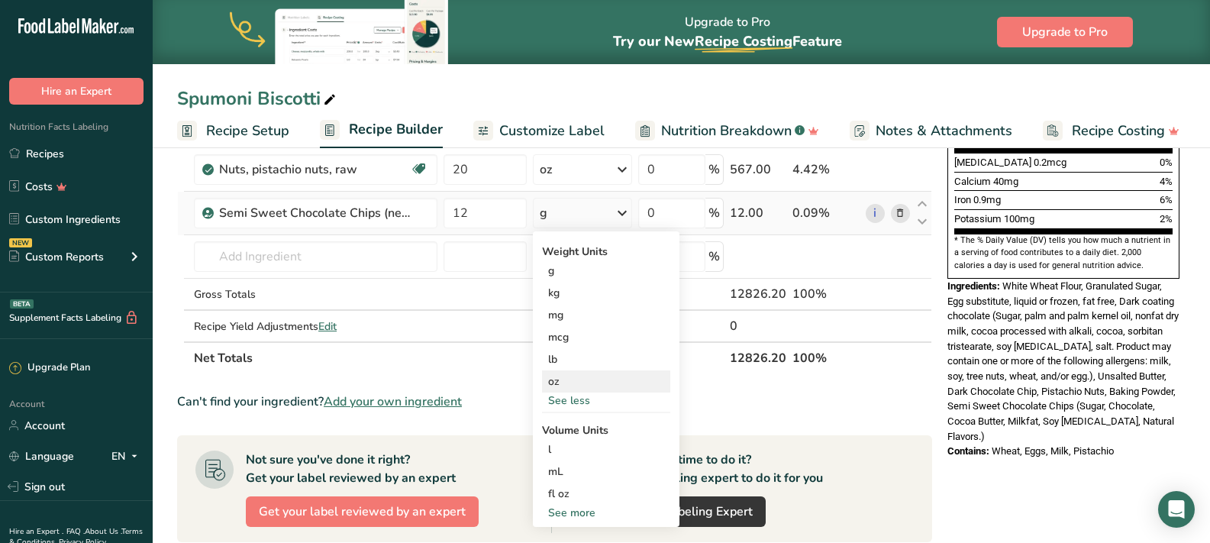
click at [558, 383] on div "oz" at bounding box center [606, 381] width 128 height 22
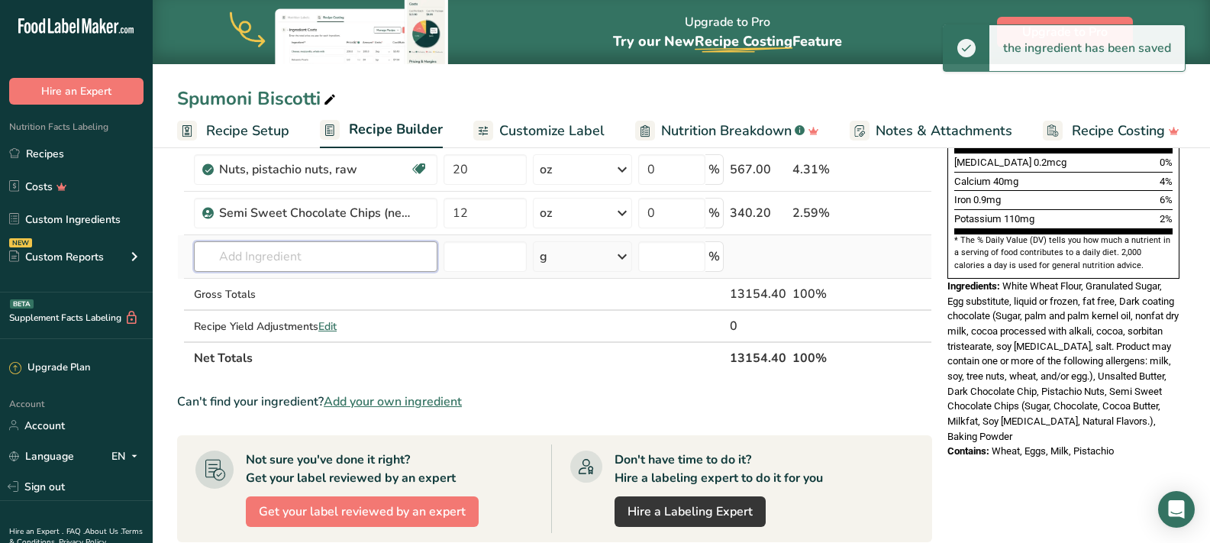
click at [326, 260] on input "text" at bounding box center [316, 256] width 244 height 31
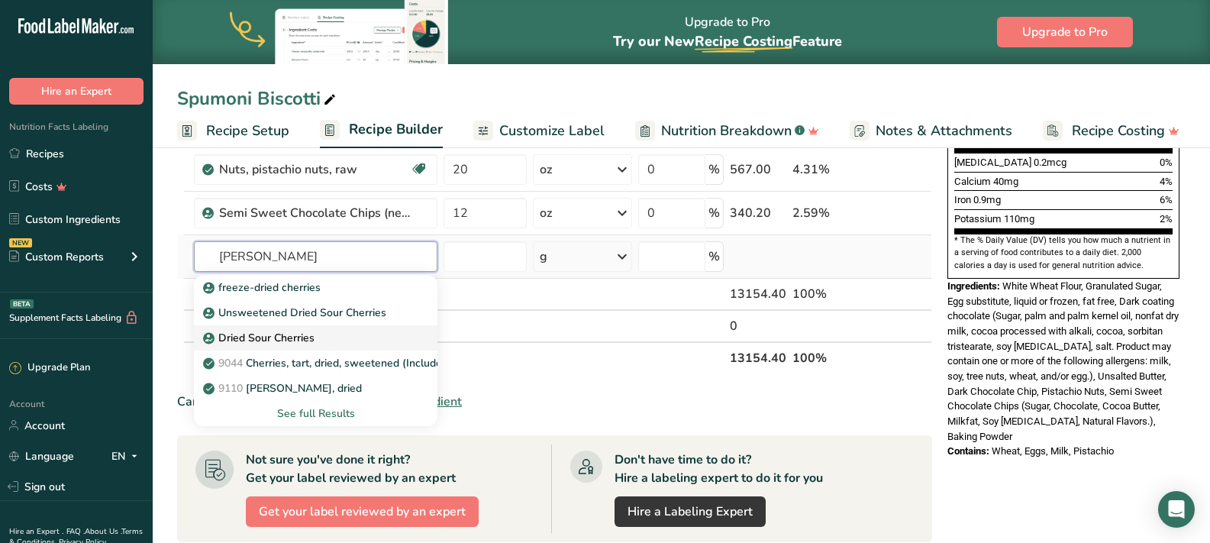
type input "[PERSON_NAME]"
click at [270, 338] on p "Dried Sour Cherries" at bounding box center [260, 338] width 108 height 16
type input "Dried Sour Cherries"
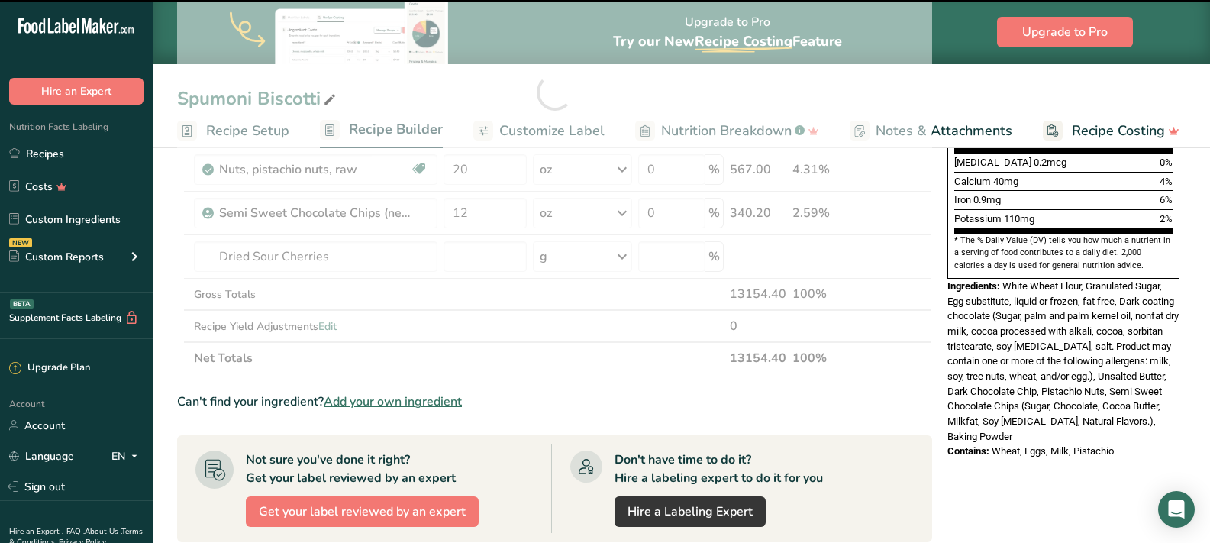
type input "0"
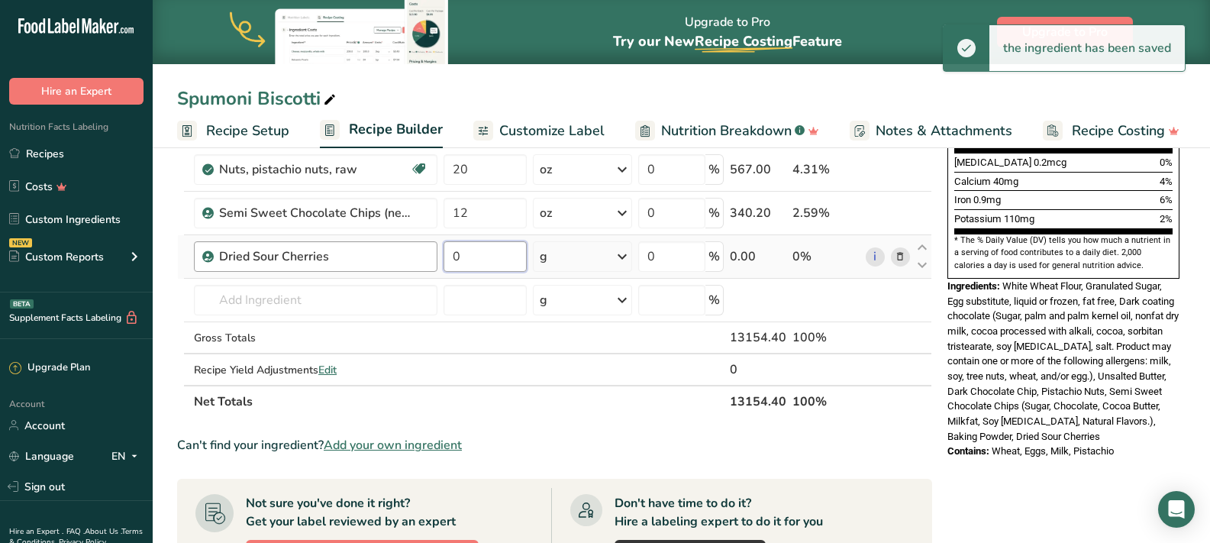
drag, startPoint x: 487, startPoint y: 260, endPoint x: 432, endPoint y: 258, distance: 55.0
click at [432, 258] on tr "Dried Sour Cherries 0 g Weight Units g kg mg See more Volume Units l Volume uni…" at bounding box center [555, 257] width 754 height 44
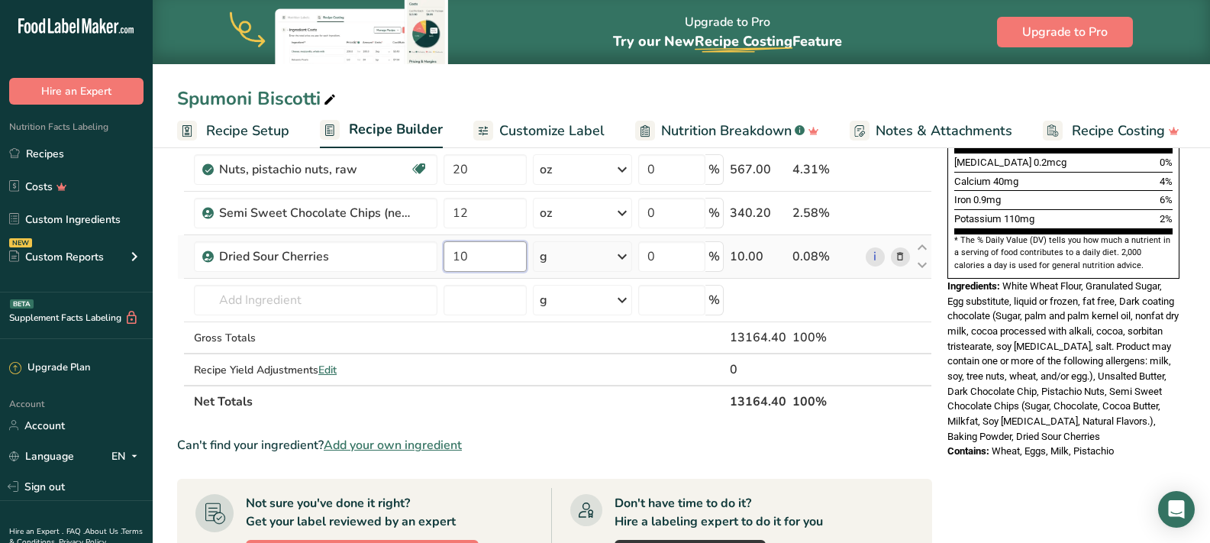
type input "10"
click at [602, 248] on div "Ingredient * Amount * Unit * Waste * .a-a{fill:#347362;}.b-a{fill:#fff;} Grams …" at bounding box center [554, 114] width 755 height 607
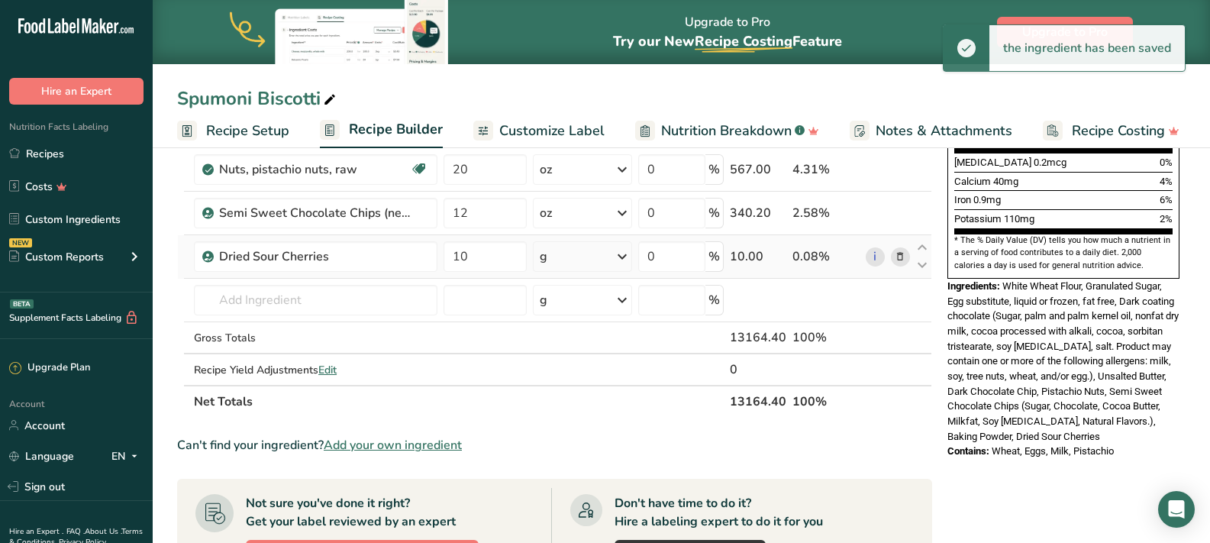
click at [622, 260] on icon at bounding box center [622, 256] width 18 height 27
click at [584, 374] on div "See more" at bounding box center [606, 378] width 128 height 16
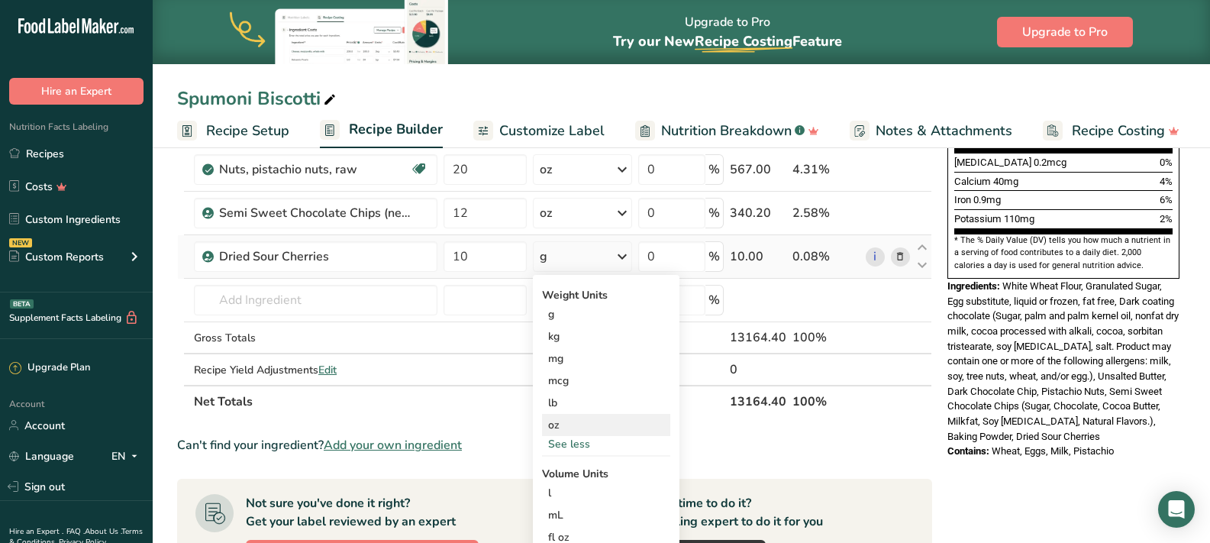
click at [577, 431] on div "oz" at bounding box center [606, 425] width 128 height 22
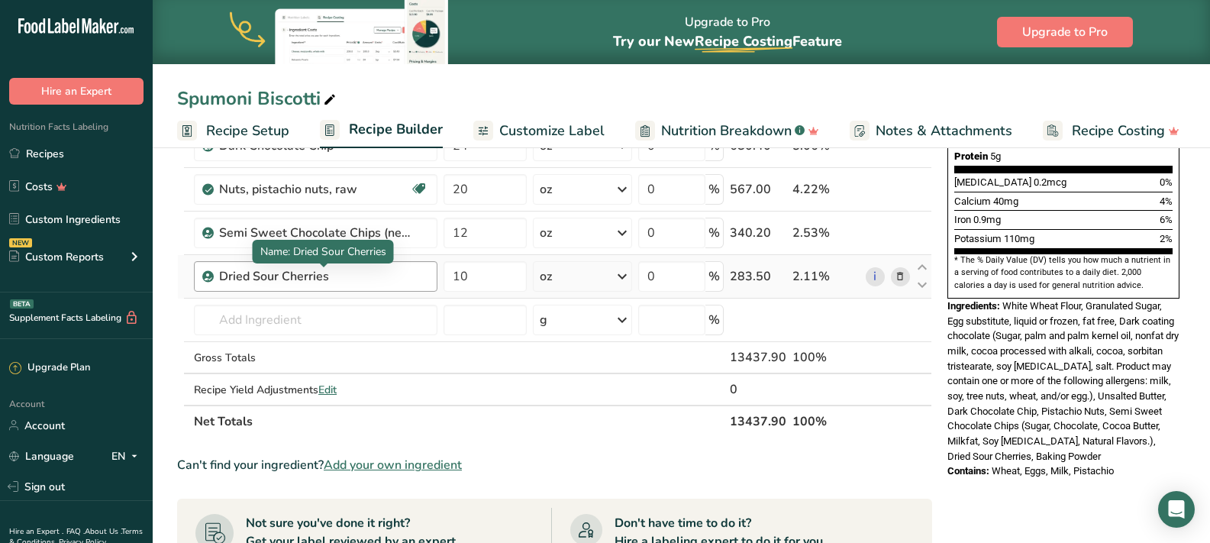
scroll to position [282, 0]
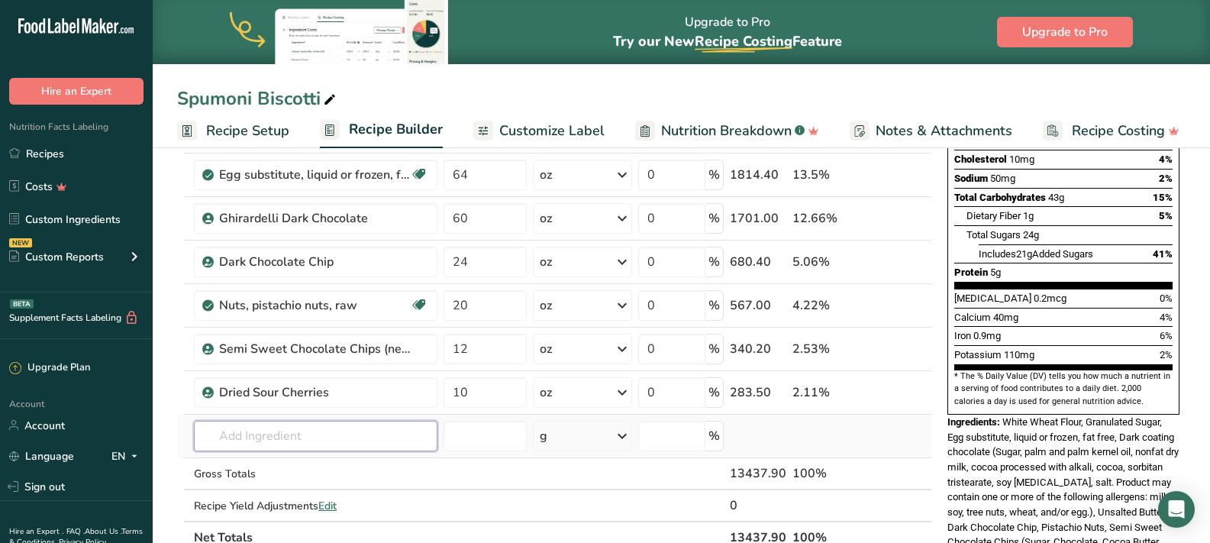
click at [298, 439] on input "text" at bounding box center [316, 436] width 244 height 31
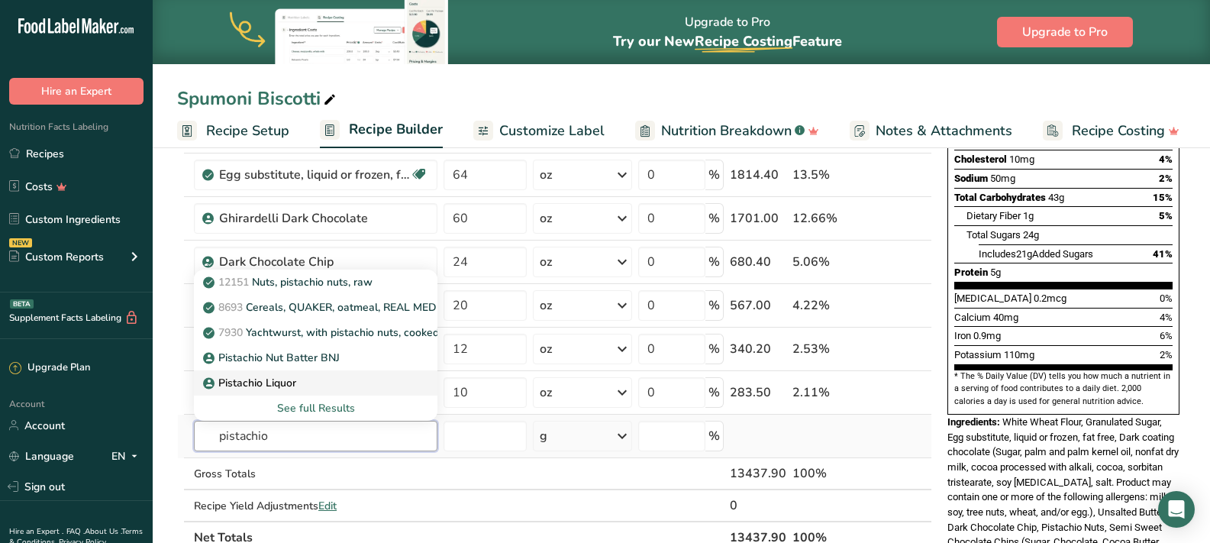
type input "pistachio"
click at [236, 385] on p "Pistachio Liquor" at bounding box center [251, 383] width 90 height 16
type input "Pistachio Liquor"
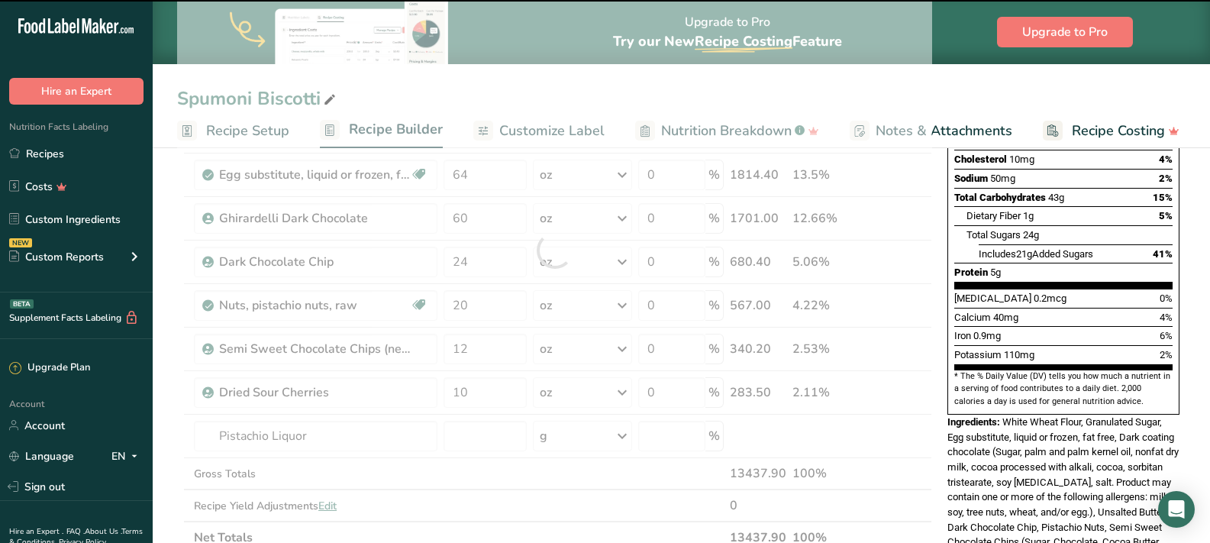
type input "0"
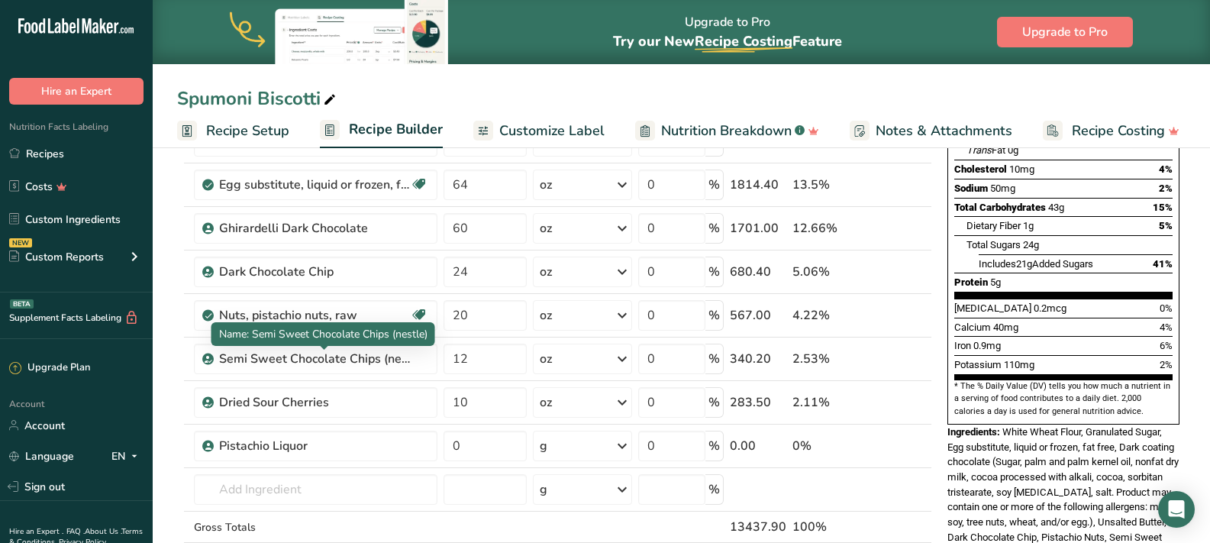
scroll to position [273, 0]
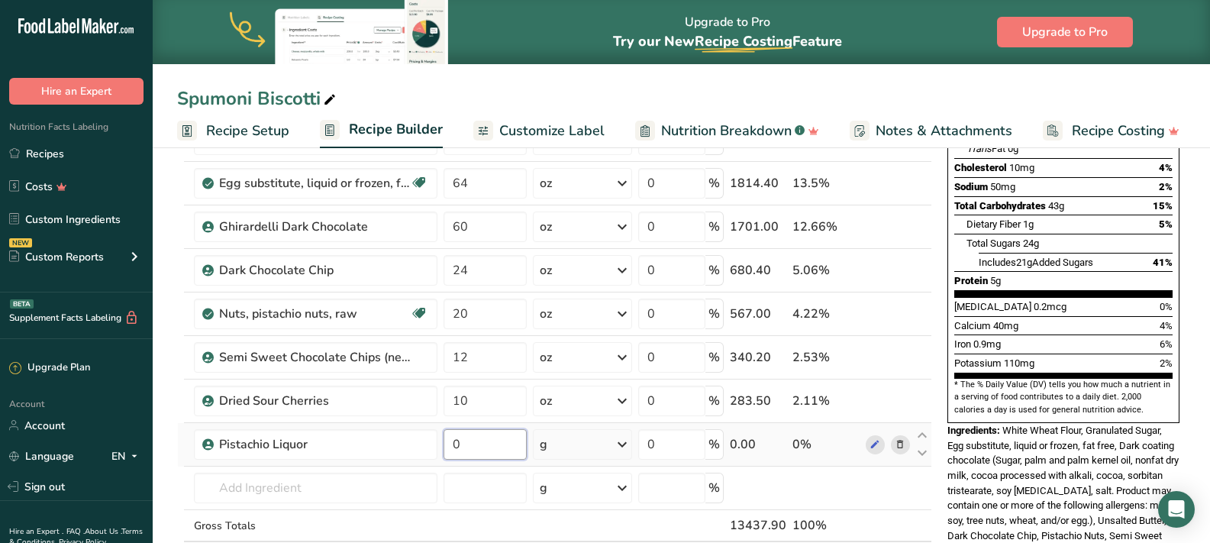
click at [493, 448] on input "0" at bounding box center [485, 444] width 83 height 31
type input "4"
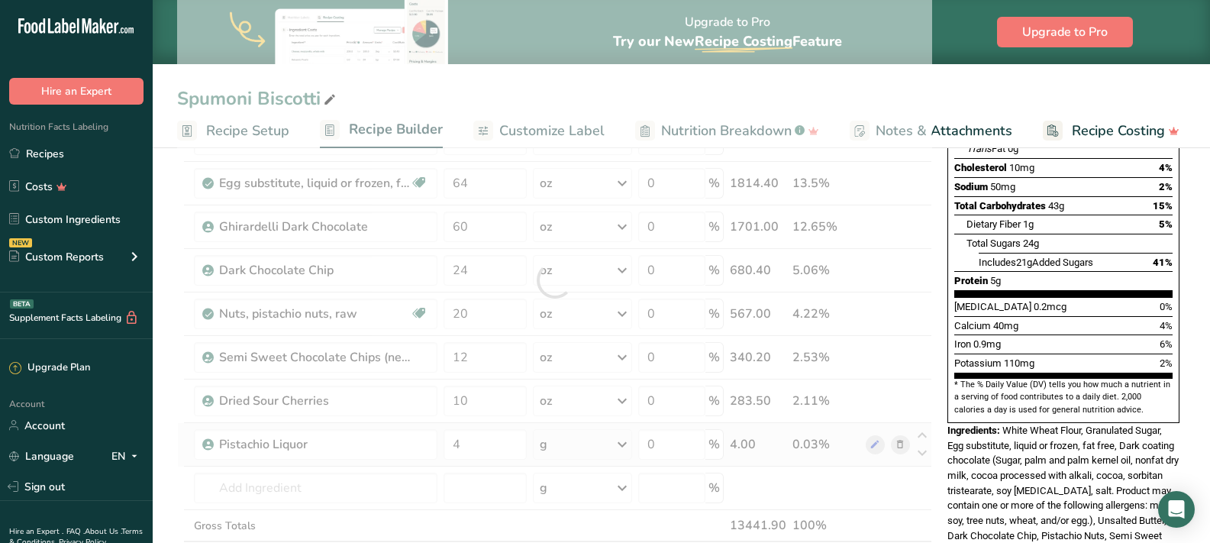
click at [622, 443] on div "Ingredient * Amount * Unit * Waste * .a-a{fill:#347362;}.b-a{fill:#fff;} Grams …" at bounding box center [554, 280] width 755 height 651
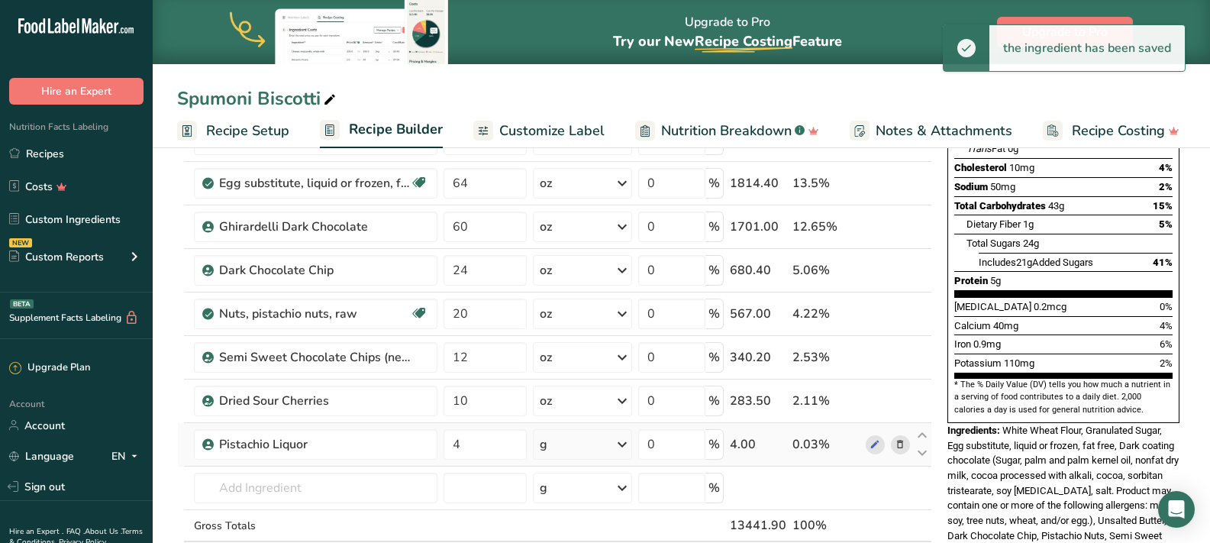
click at [625, 442] on icon at bounding box center [622, 444] width 18 height 27
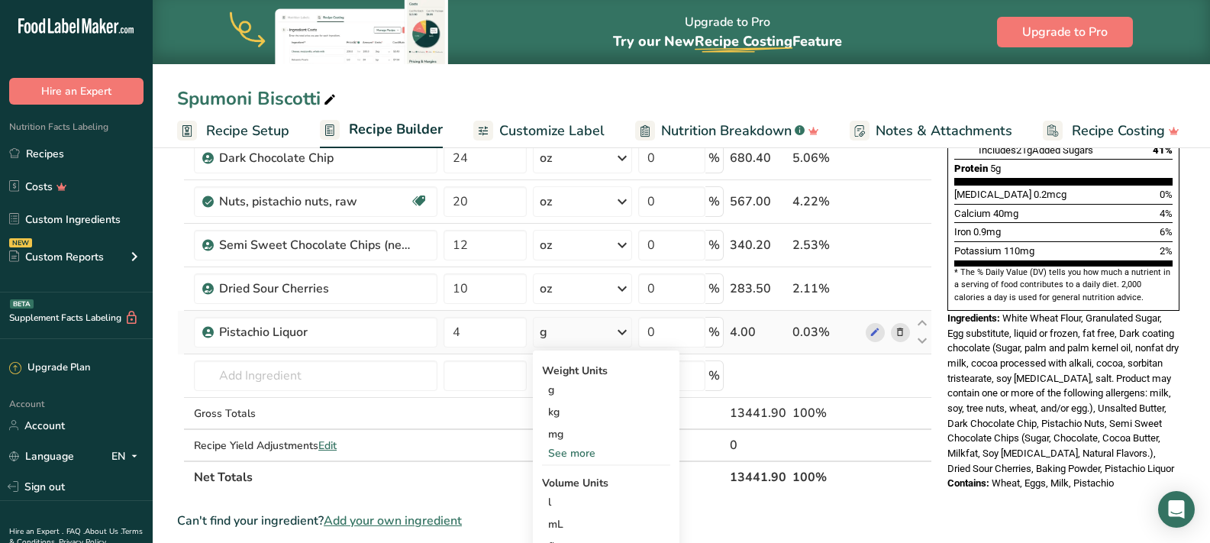
scroll to position [386, 0]
click at [585, 451] on div "See more" at bounding box center [606, 452] width 128 height 16
click at [578, 502] on div "oz" at bounding box center [606, 500] width 128 height 22
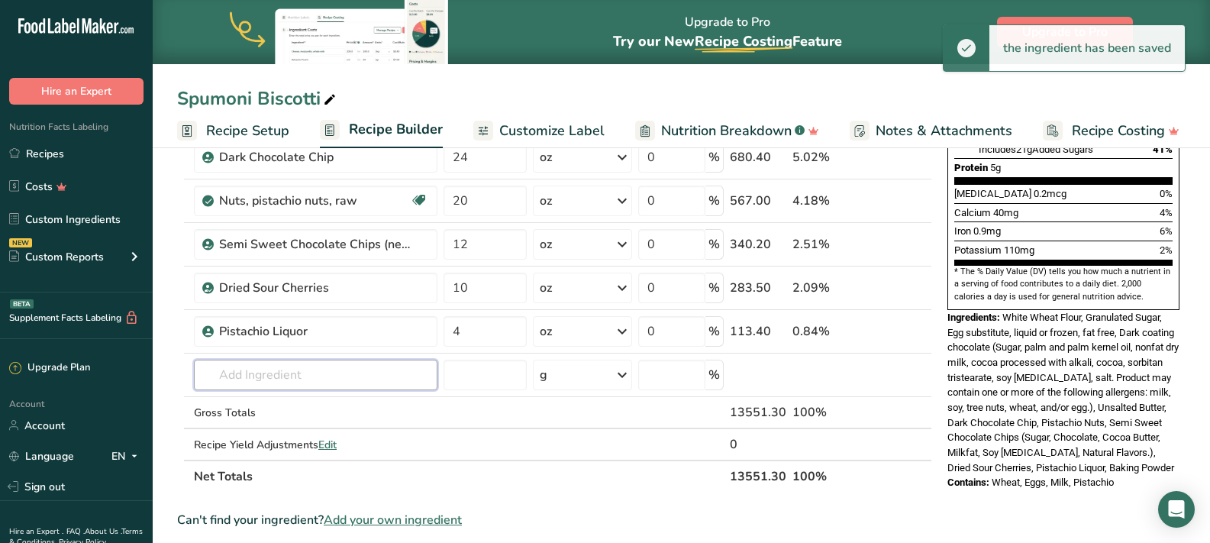
click at [341, 373] on input "text" at bounding box center [316, 375] width 244 height 31
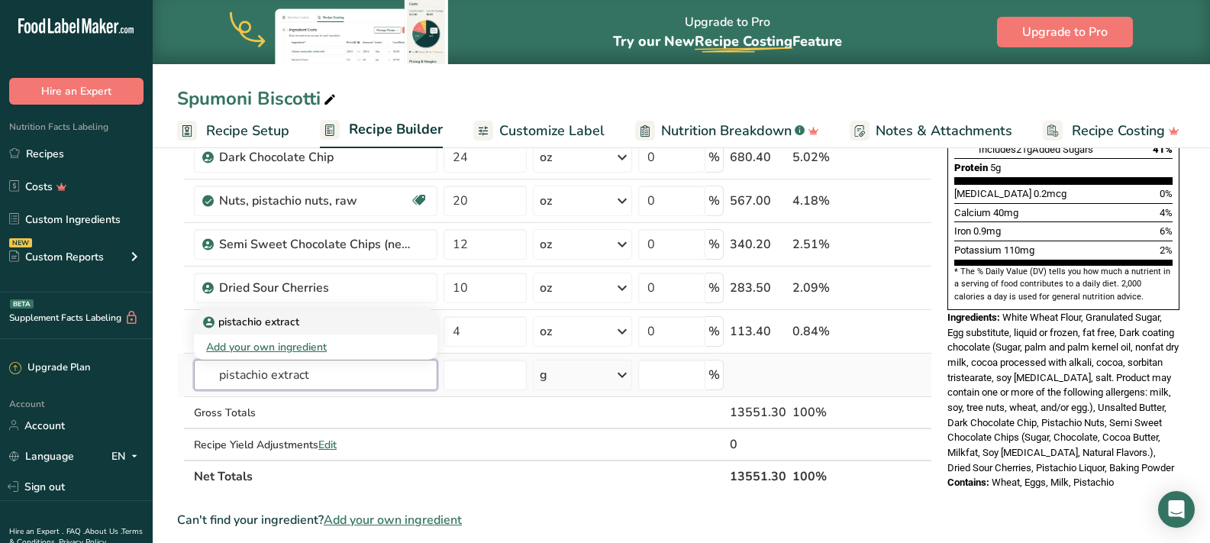
type input "pistachio extract"
click at [279, 325] on p "pistachio extract" at bounding box center [252, 322] width 93 height 16
type input "pistachio extract"
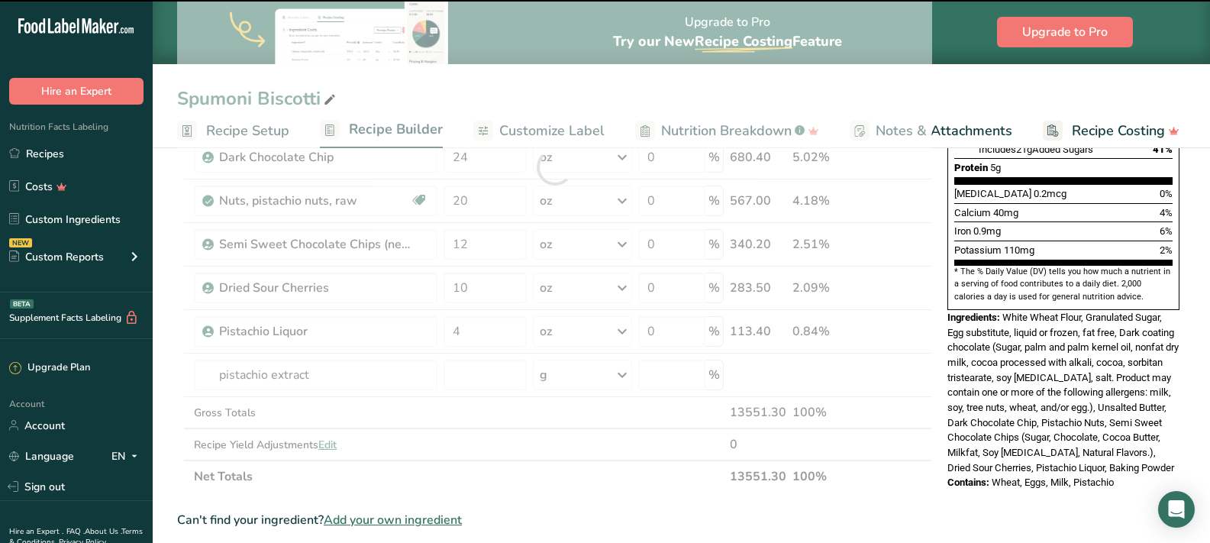
type input "0"
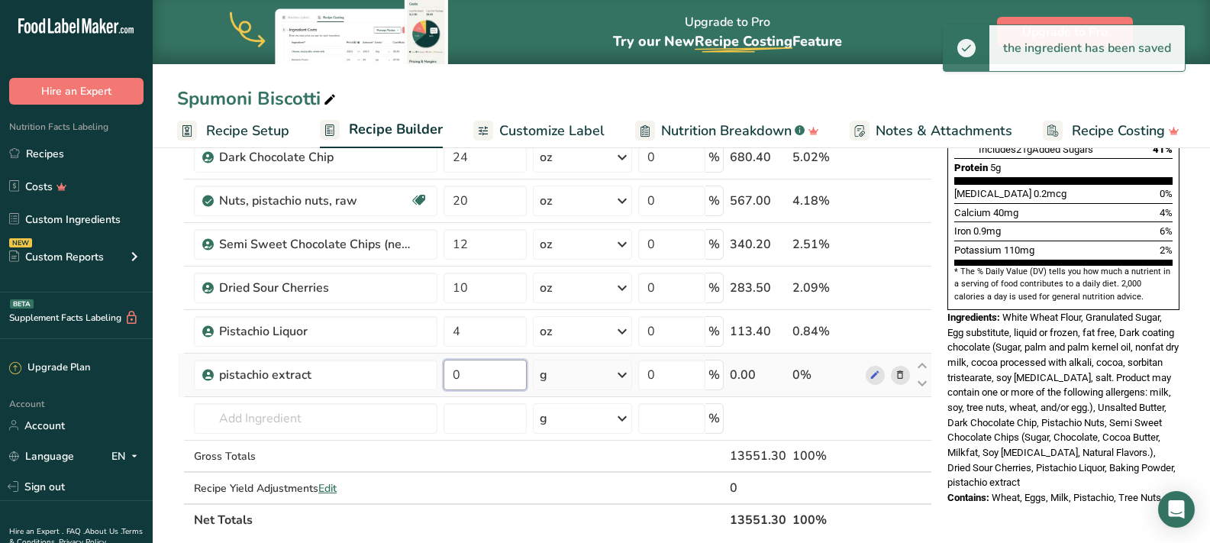
drag, startPoint x: 488, startPoint y: 368, endPoint x: 438, endPoint y: 378, distance: 50.6
click at [438, 378] on tr "pistachio extract 0 g Weight Units g kg mg See more Volume Units l Volume units…" at bounding box center [555, 376] width 754 height 44
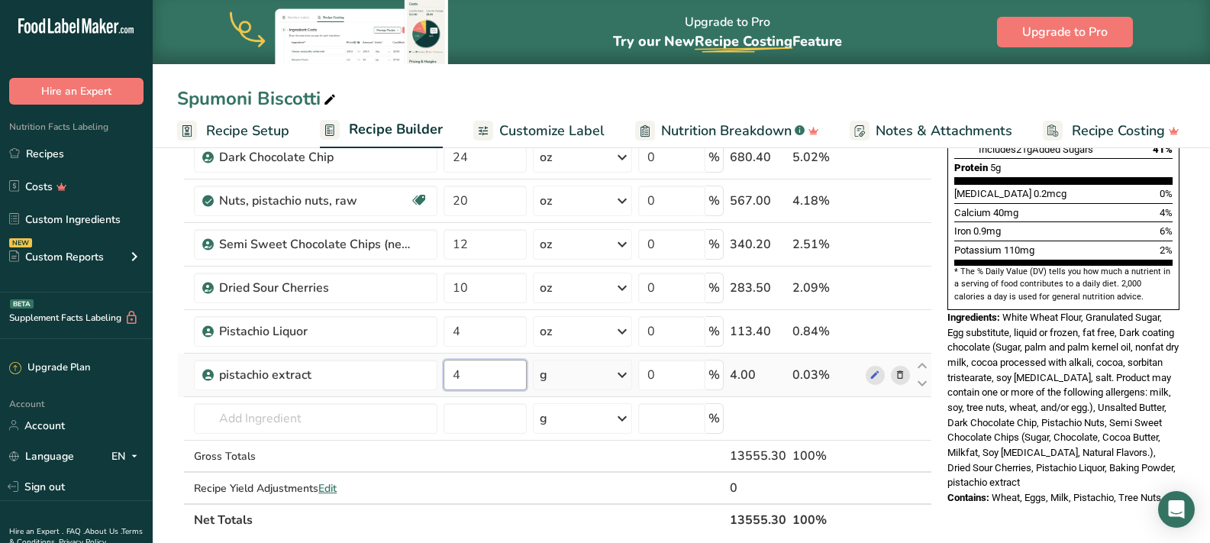
type input "4"
click at [627, 376] on div "Ingredient * Amount * Unit * Waste * .a-a{fill:#347362;}.b-a{fill:#fff;} Grams …" at bounding box center [554, 189] width 755 height 694
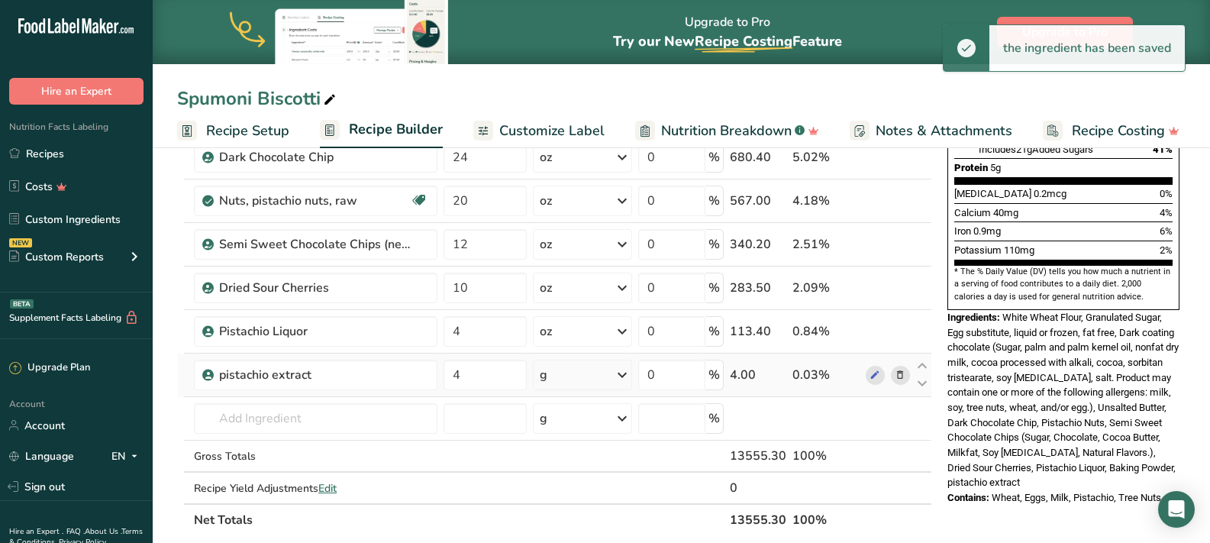
click at [618, 382] on icon at bounding box center [622, 374] width 18 height 27
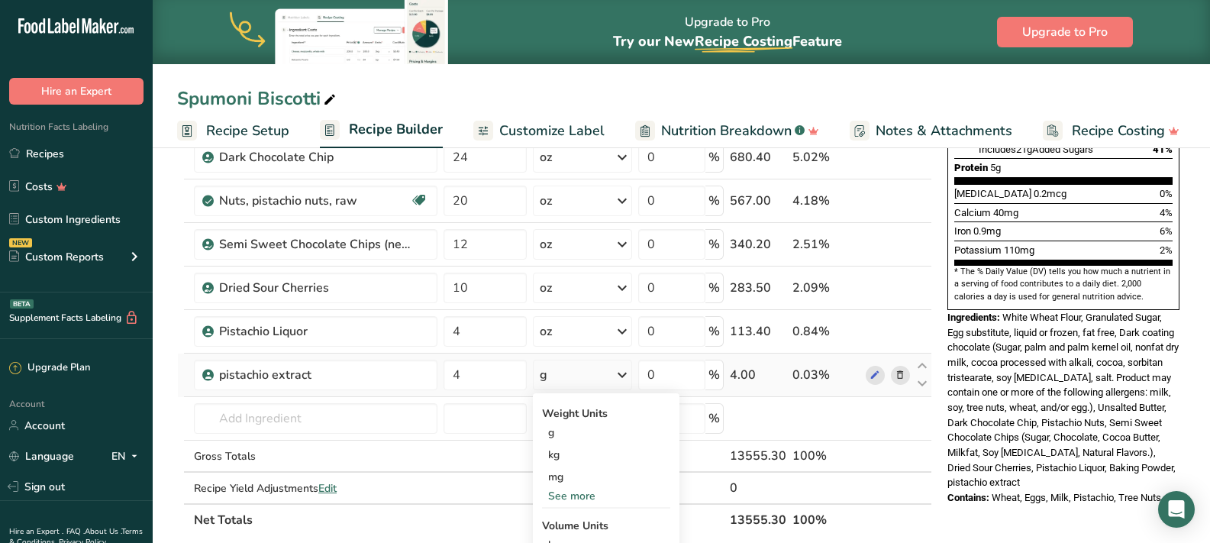
click at [583, 493] on div "See more" at bounding box center [606, 496] width 128 height 16
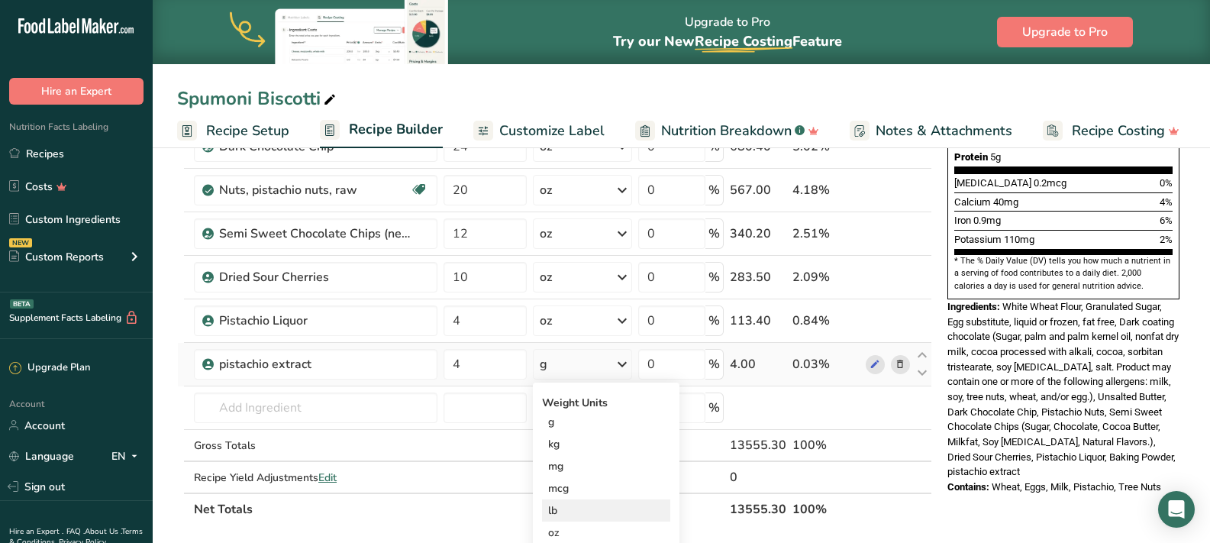
scroll to position [409, 0]
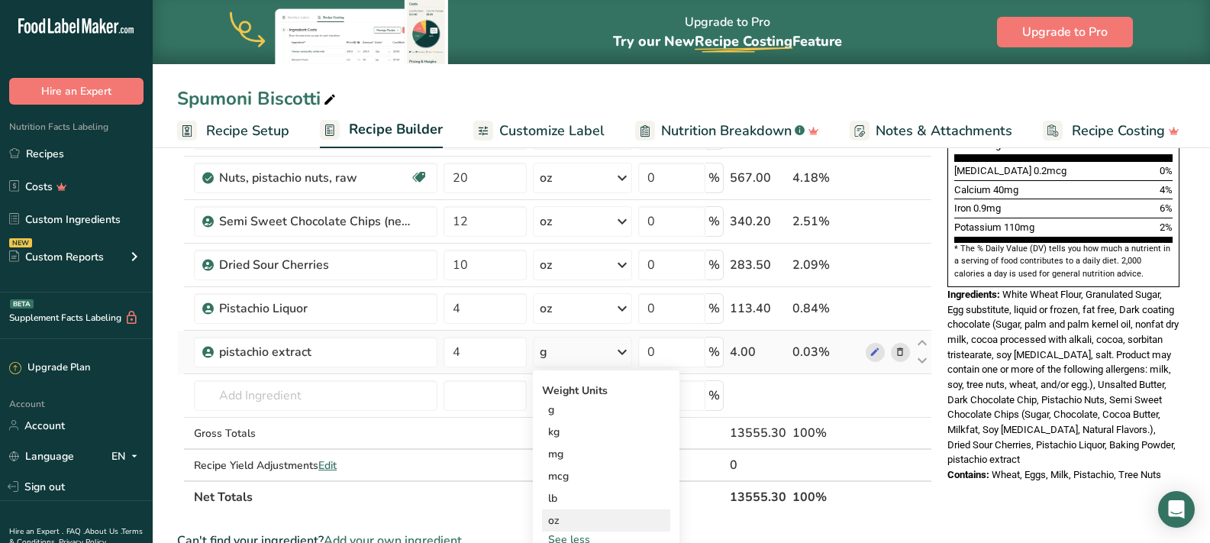
click at [567, 515] on div "oz" at bounding box center [606, 520] width 128 height 22
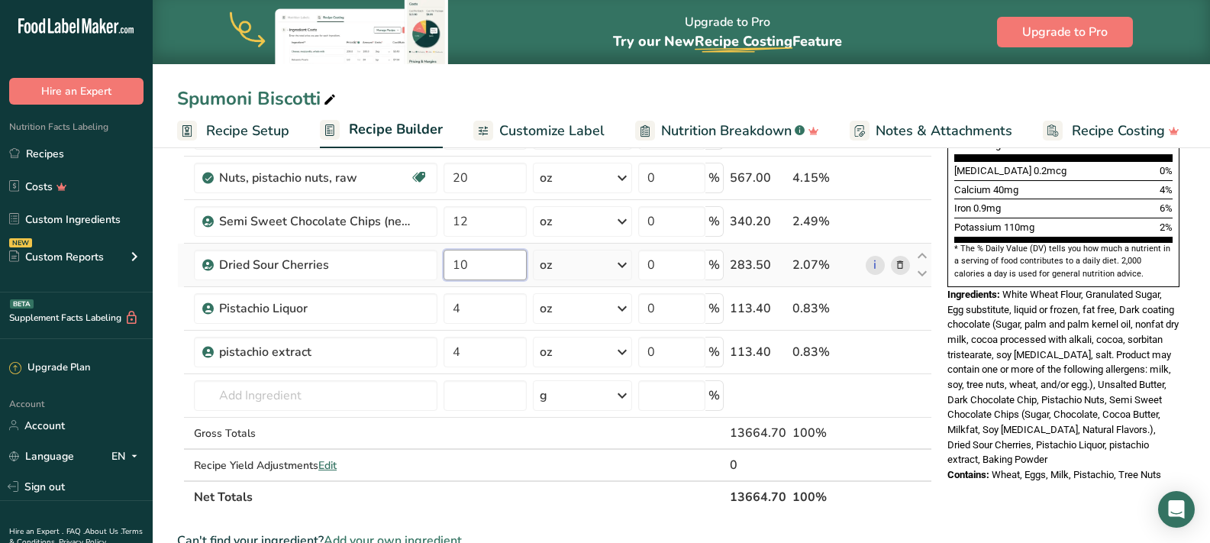
drag, startPoint x: 495, startPoint y: 273, endPoint x: 455, endPoint y: 266, distance: 40.3
click at [455, 266] on input "10" at bounding box center [485, 265] width 83 height 31
type input "20"
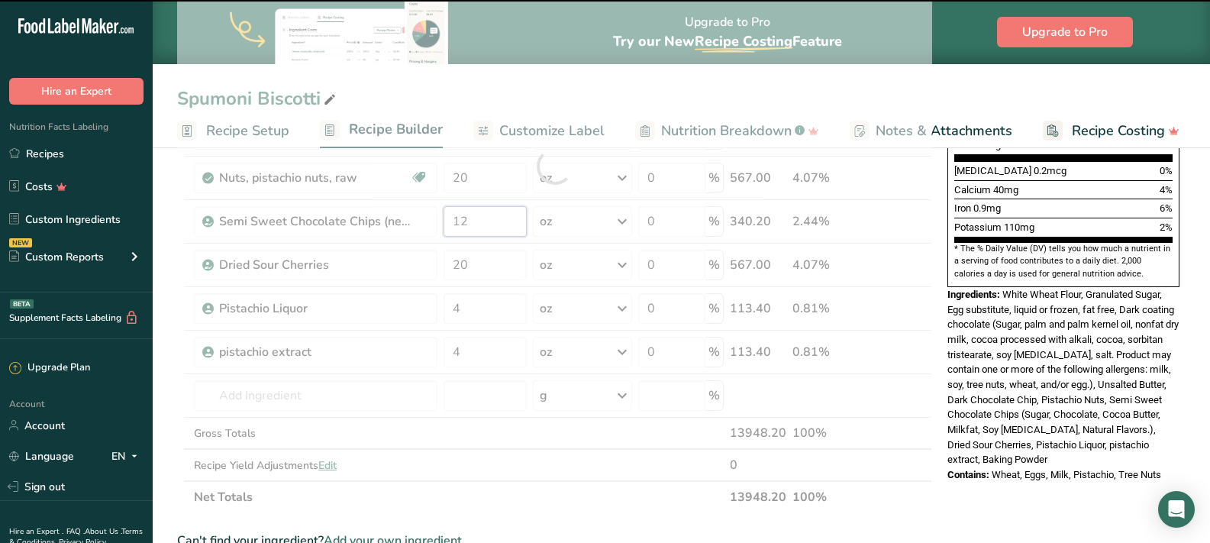
drag, startPoint x: 488, startPoint y: 220, endPoint x: 411, endPoint y: 221, distance: 77.1
click at [411, 221] on div "Ingredient * Amount * Unit * Waste * .a-a{fill:#347362;}.b-a{fill:#fff;} Grams …" at bounding box center [554, 166] width 755 height 694
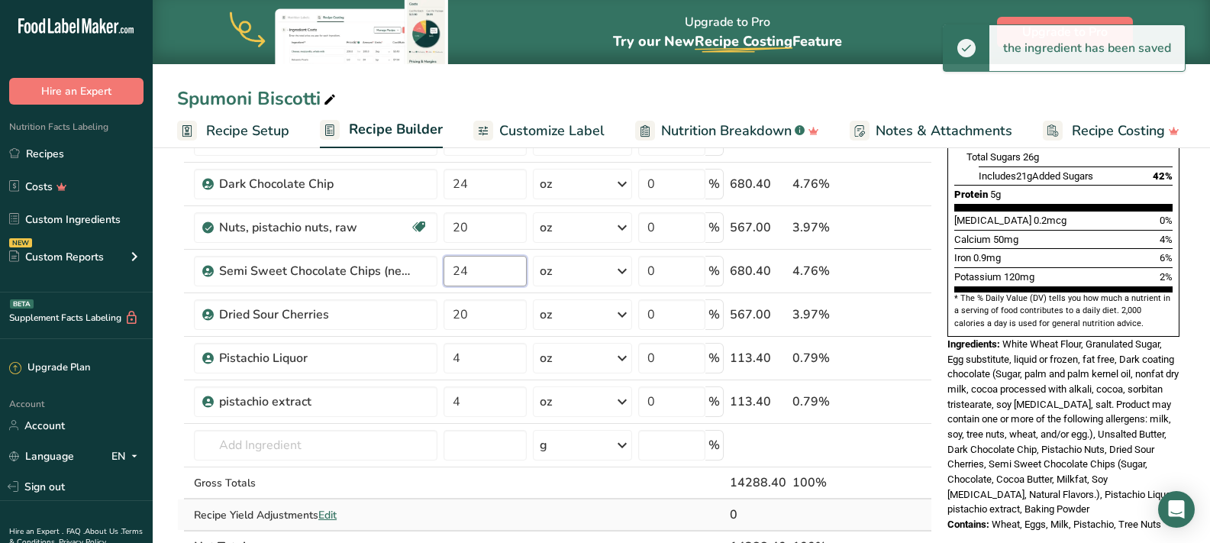
scroll to position [283, 0]
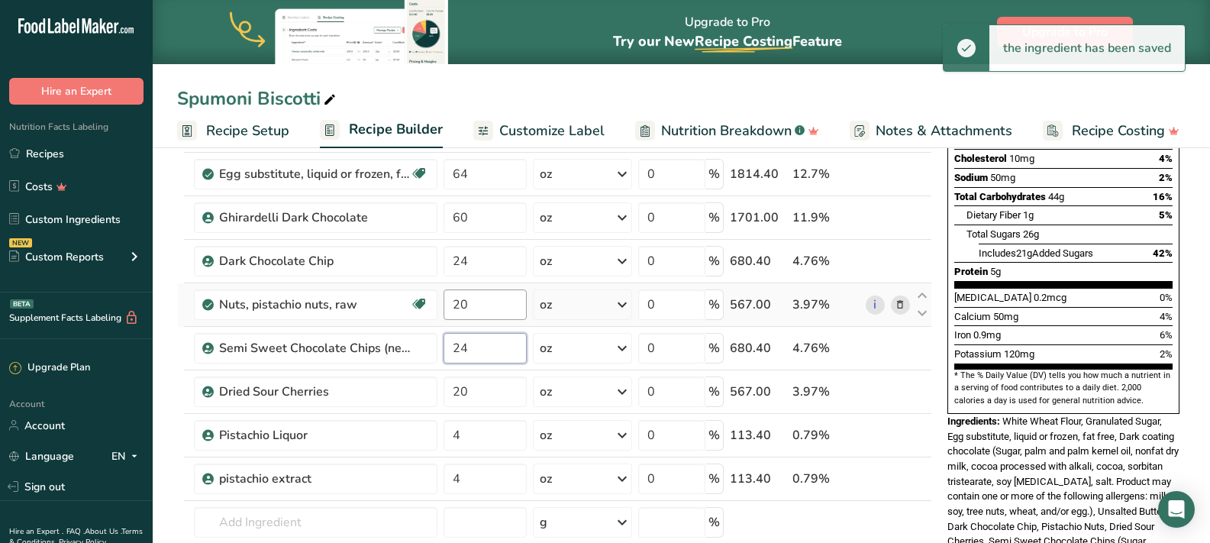
type input "24"
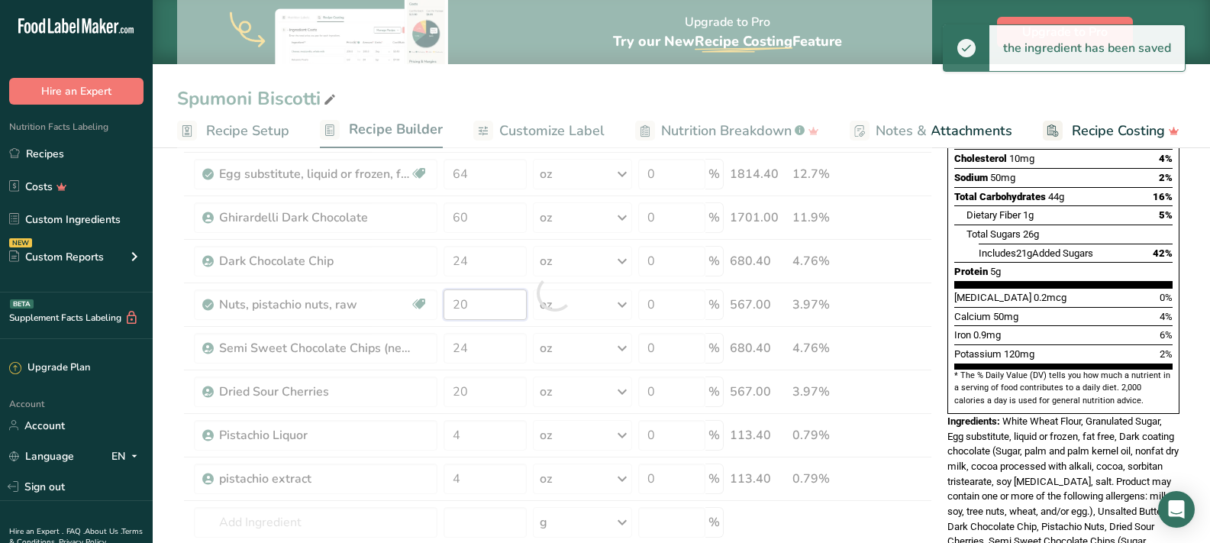
drag, startPoint x: 488, startPoint y: 311, endPoint x: 437, endPoint y: 297, distance: 53.0
click at [437, 297] on div "Ingredient * Amount * Unit * Waste * .a-a{fill:#347362;}.b-a{fill:#fff;} Grams …" at bounding box center [554, 293] width 755 height 694
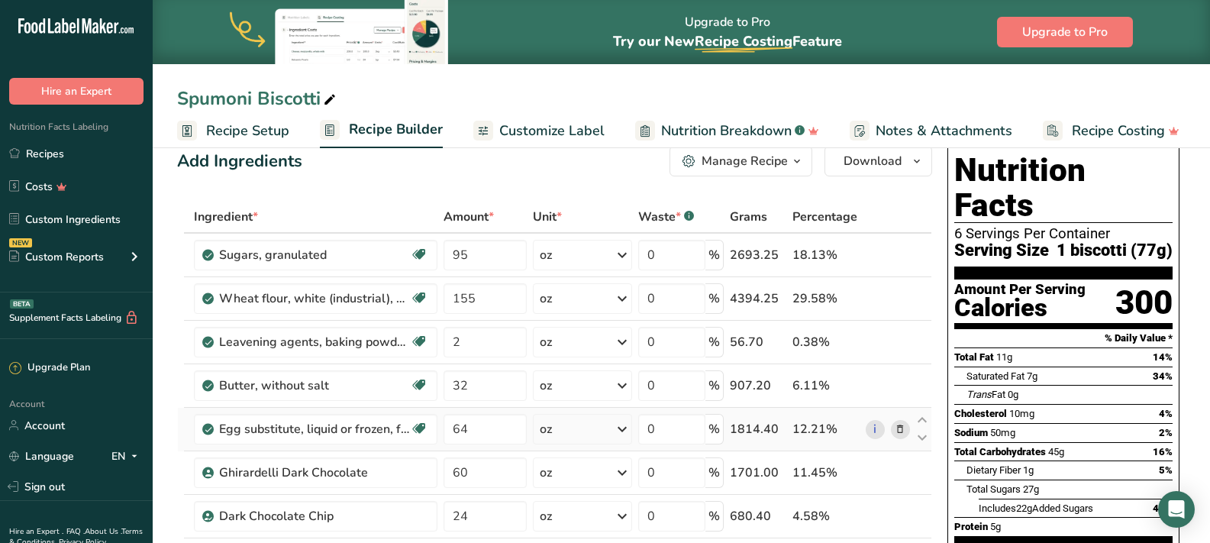
scroll to position [0, 0]
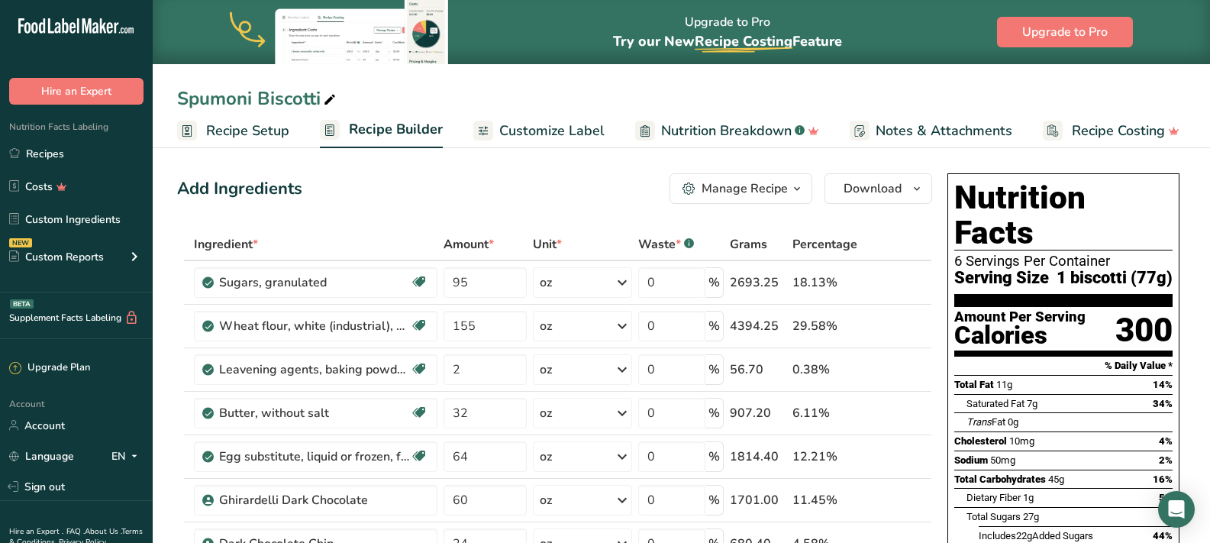
type input "40"
click at [258, 134] on span "Recipe Setup" at bounding box center [247, 131] width 83 height 21
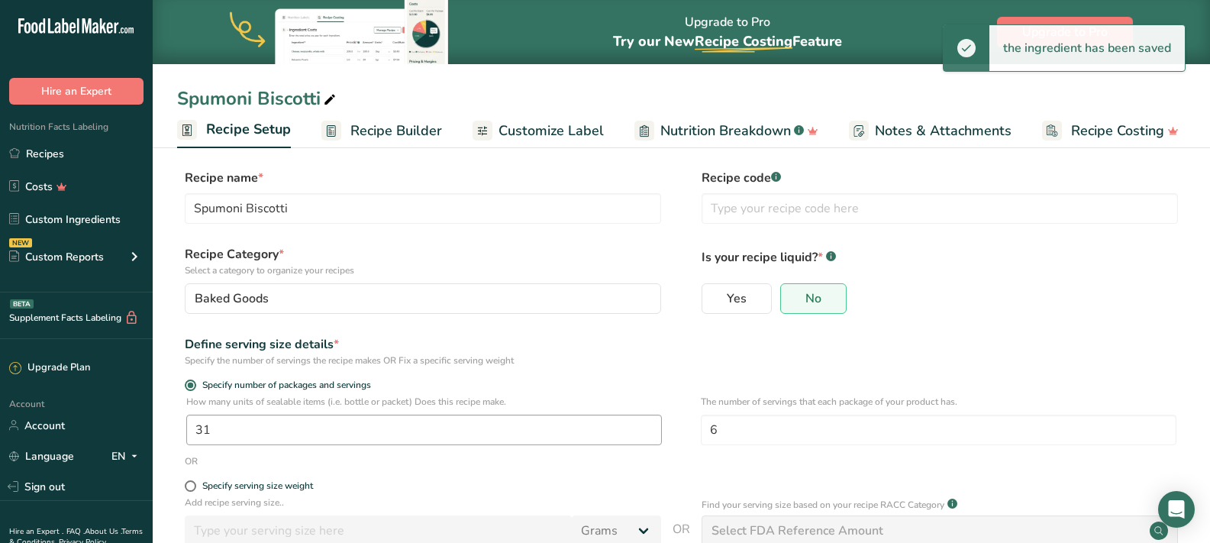
scroll to position [6, 0]
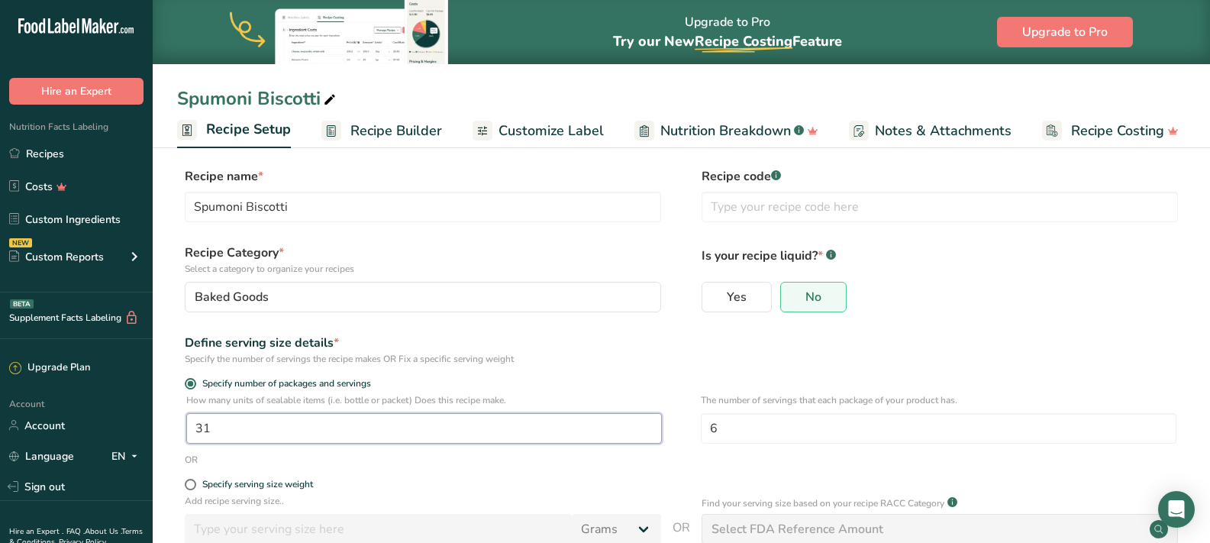
drag, startPoint x: 226, startPoint y: 430, endPoint x: 191, endPoint y: 430, distance: 35.1
click at [191, 430] on input "31" at bounding box center [424, 428] width 476 height 31
type input "35"
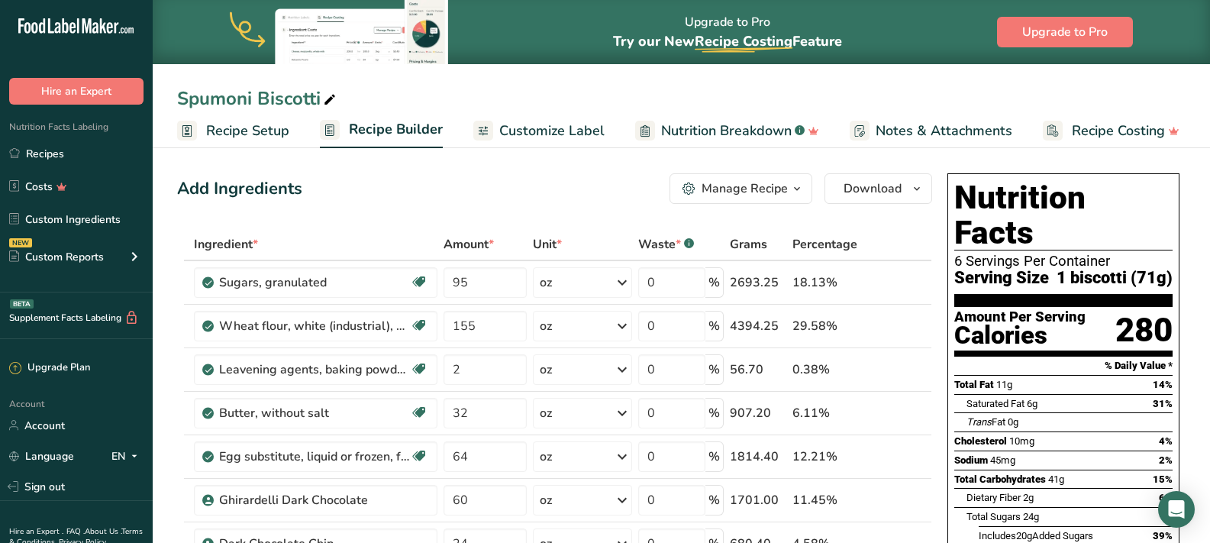
click at [241, 128] on span "Recipe Setup" at bounding box center [247, 131] width 83 height 21
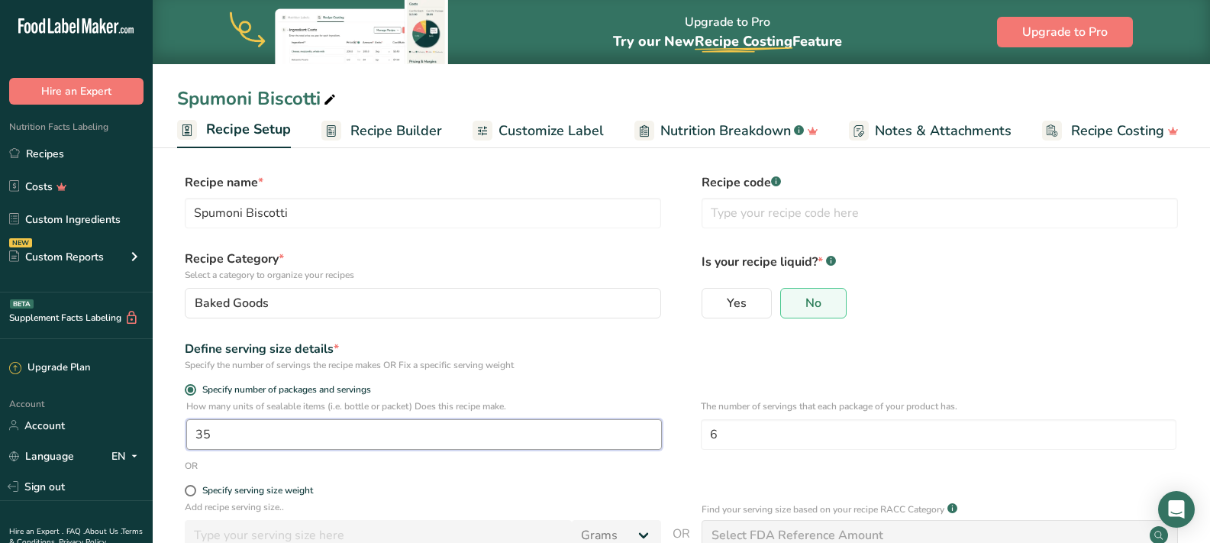
drag, startPoint x: 218, startPoint y: 445, endPoint x: 192, endPoint y: 433, distance: 29.4
click at [192, 433] on input "35" at bounding box center [424, 434] width 476 height 31
type input "40"
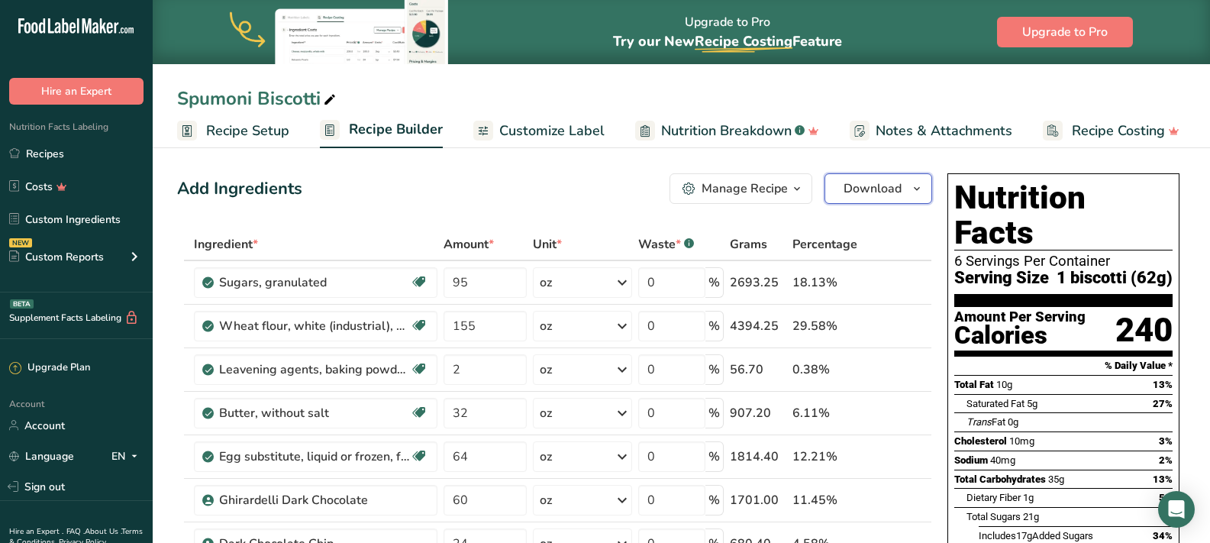
click at [884, 191] on span "Download" at bounding box center [873, 188] width 58 height 18
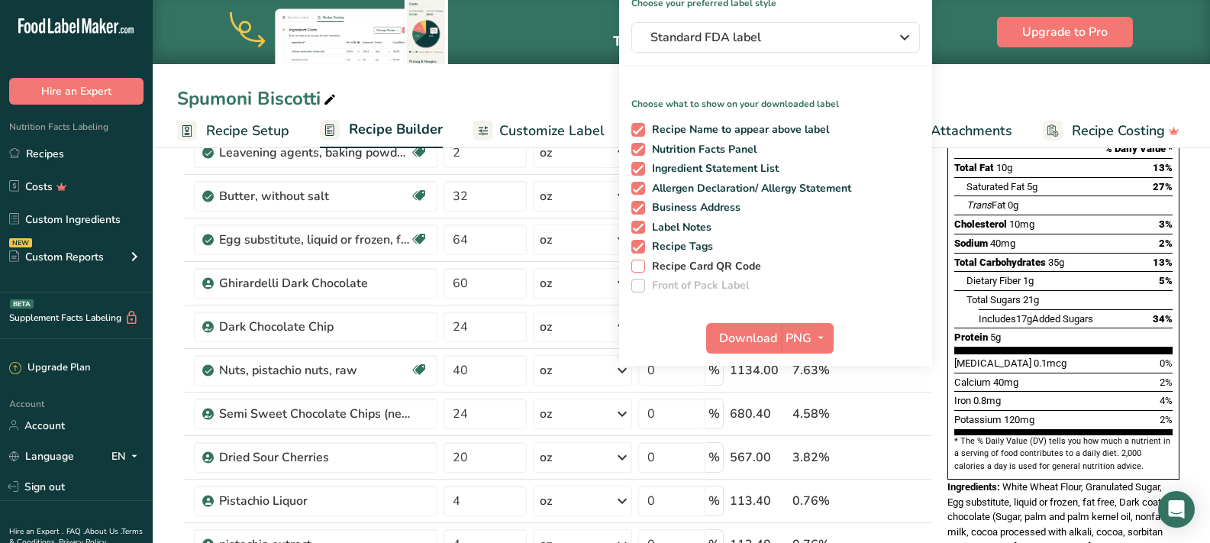
scroll to position [226, 0]
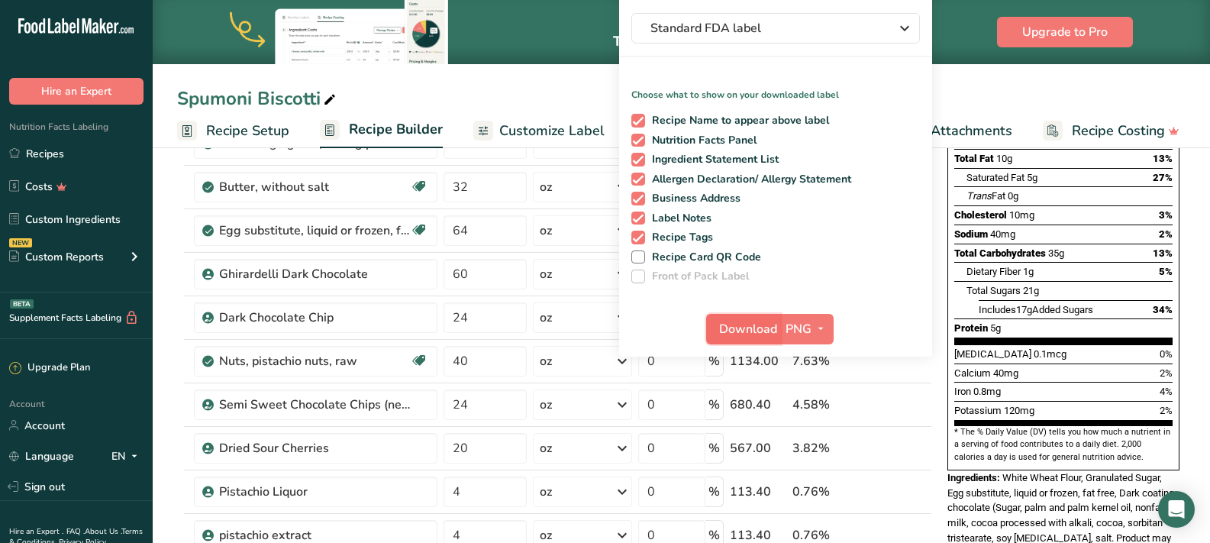
click at [745, 325] on span "Download" at bounding box center [748, 329] width 58 height 18
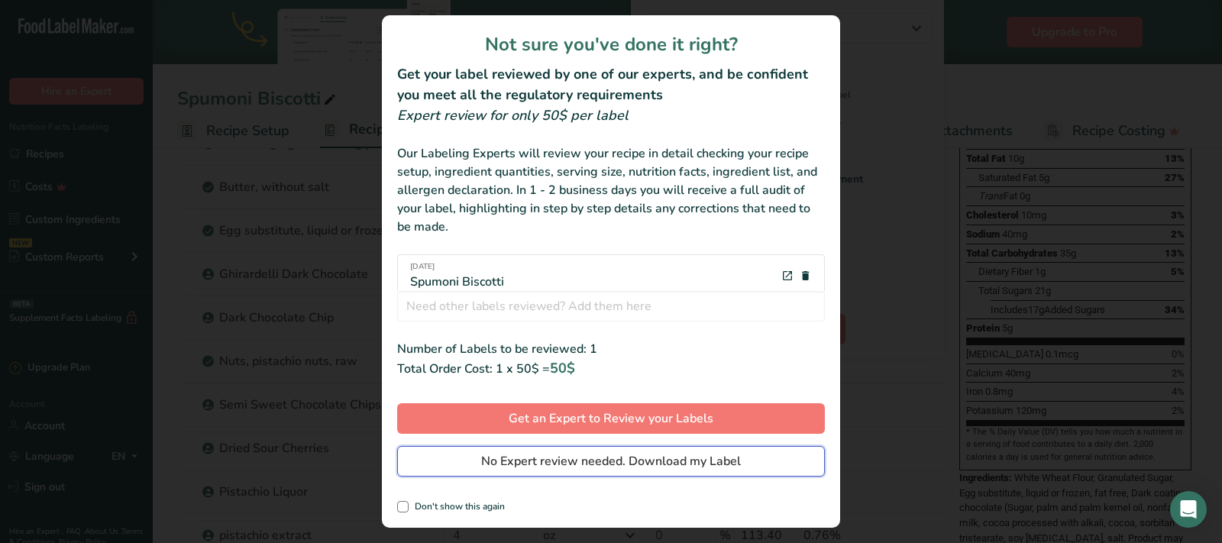
click at [535, 461] on span "No Expert review needed. Download my Label" at bounding box center [611, 461] width 260 height 18
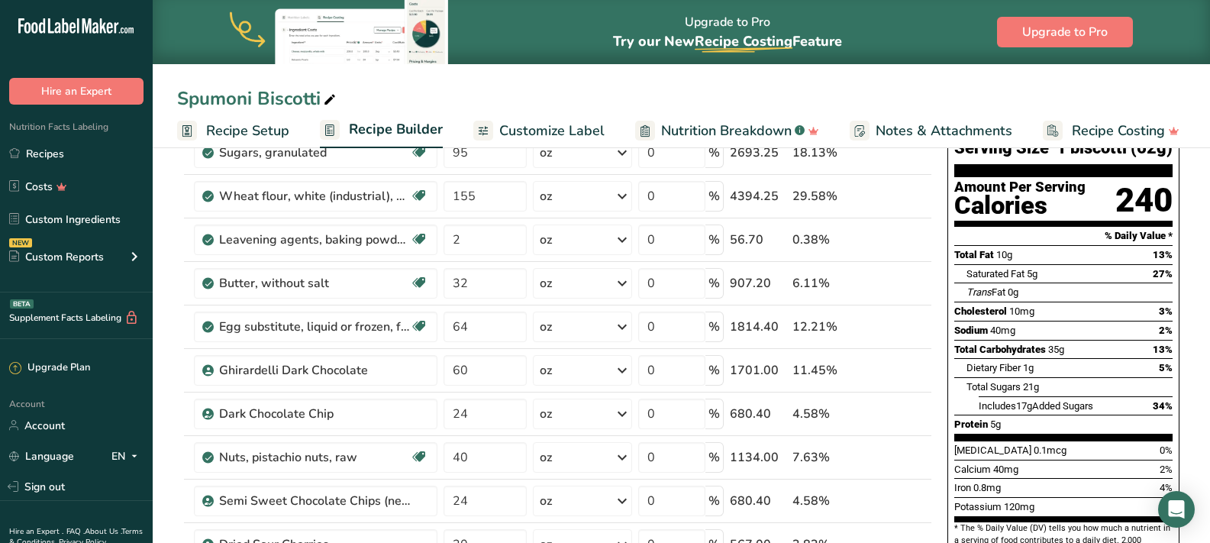
scroll to position [0, 0]
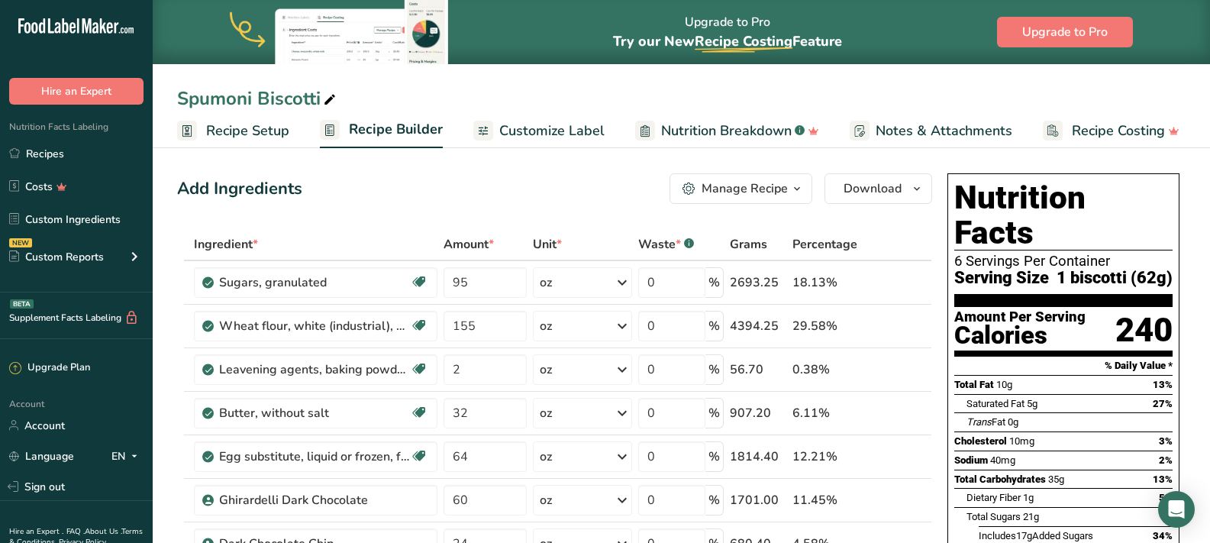
click at [551, 133] on span "Customize Label" at bounding box center [551, 131] width 105 height 21
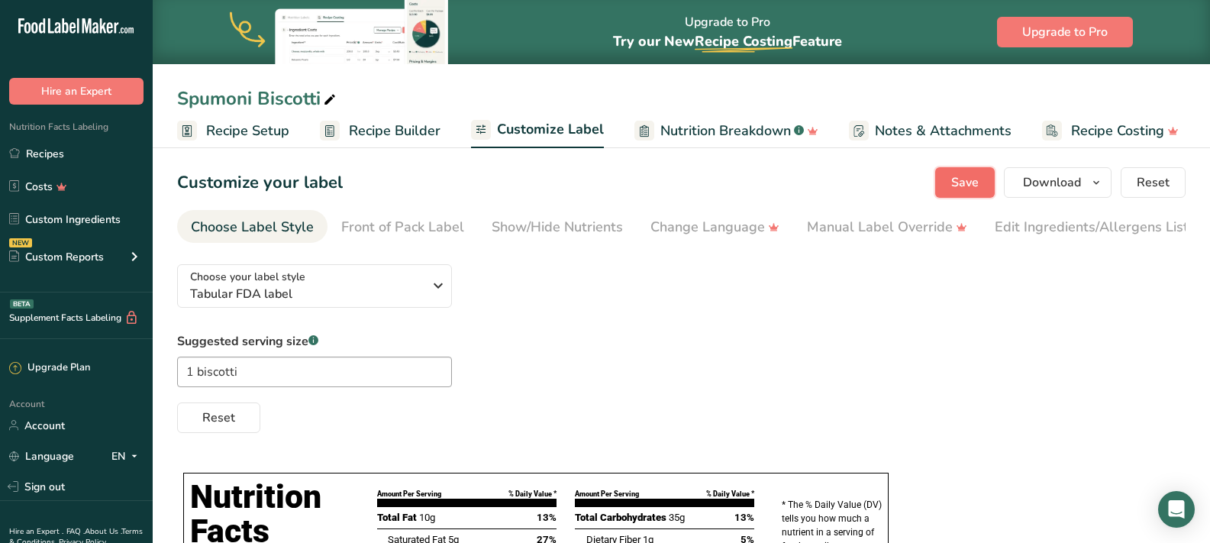
click at [954, 177] on span "Save" at bounding box center [964, 182] width 27 height 18
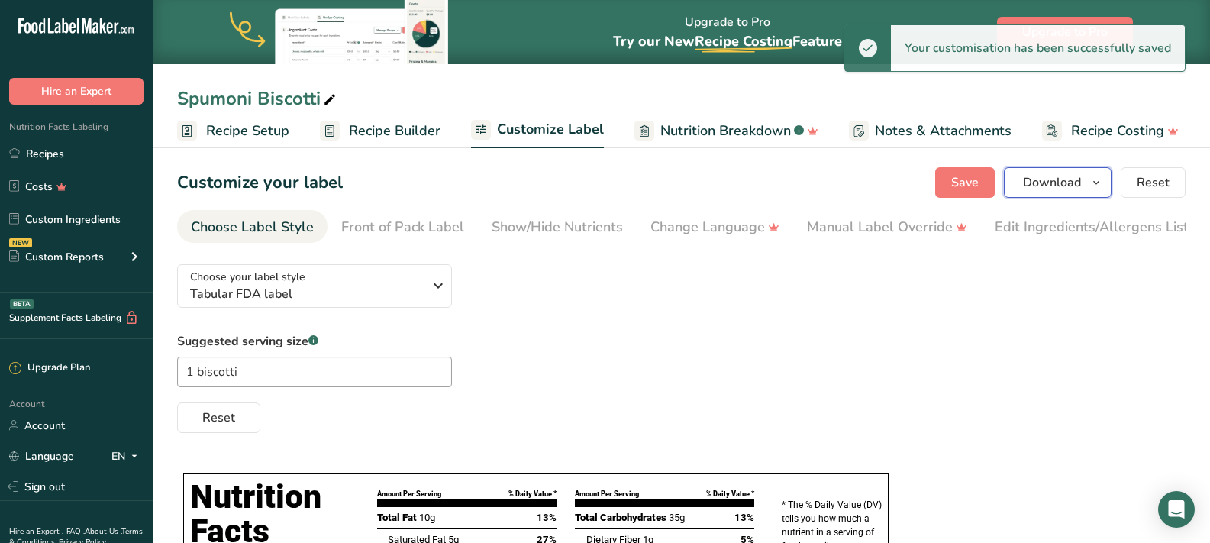
click at [1051, 186] on span "Download" at bounding box center [1052, 182] width 58 height 18
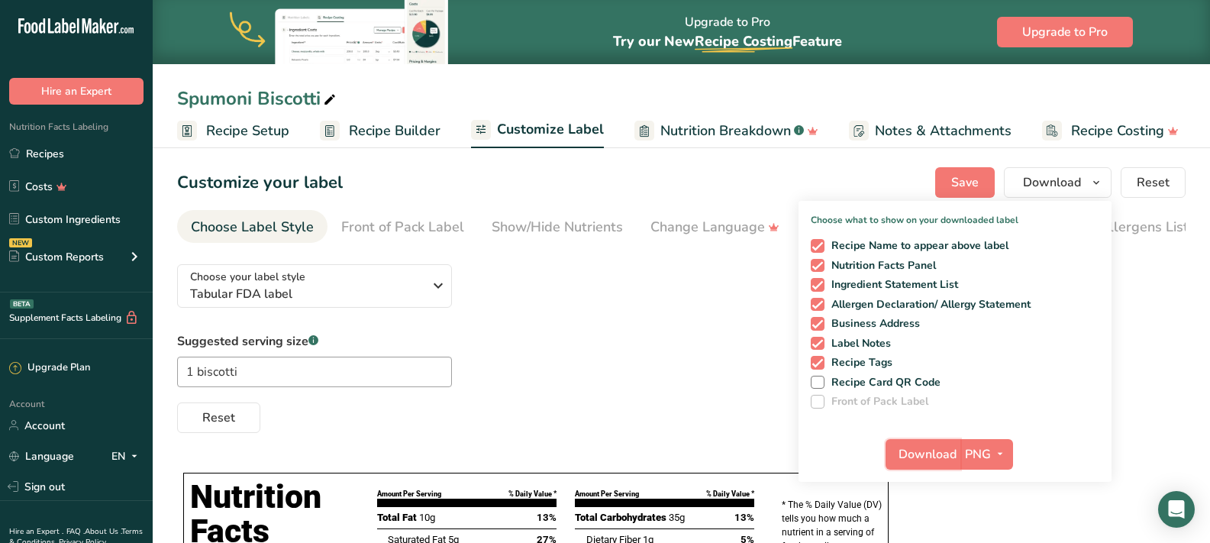
click at [921, 451] on span "Download" at bounding box center [928, 454] width 58 height 18
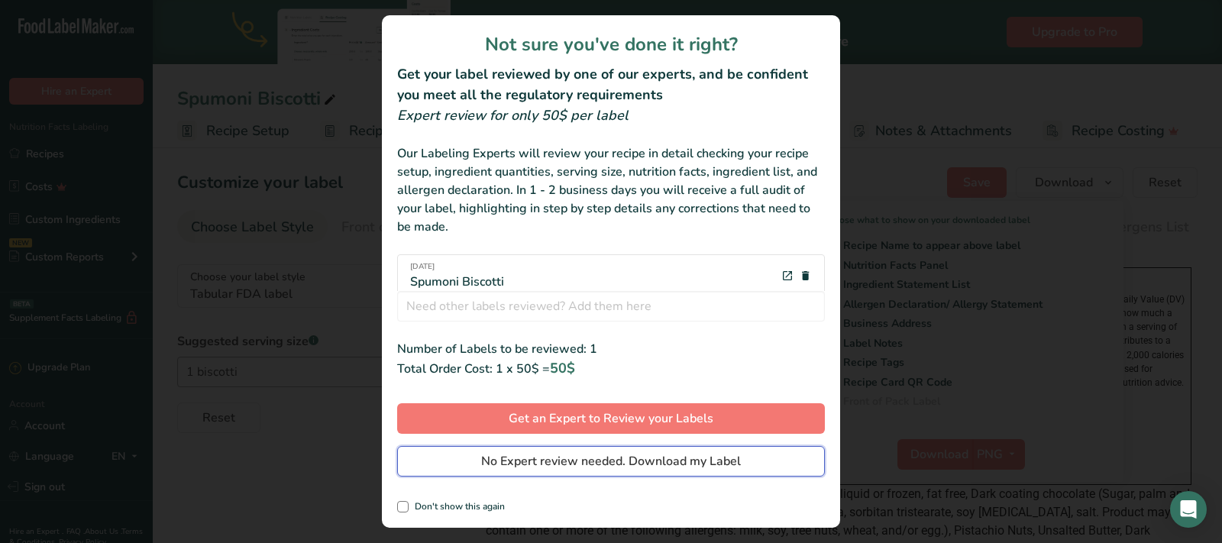
click at [547, 464] on span "No Expert review needed. Download my Label" at bounding box center [611, 461] width 260 height 18
